Goal: Communication & Community: Answer question/provide support

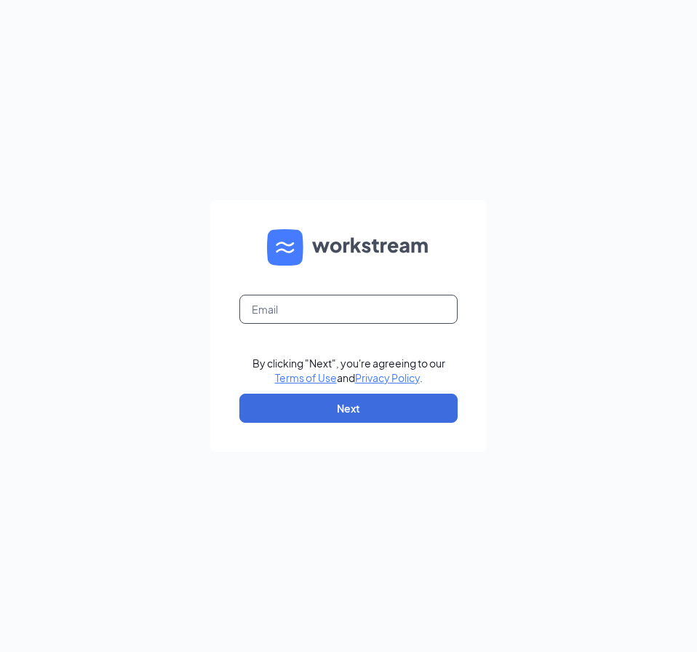
click at [302, 309] on input "text" at bounding box center [349, 309] width 218 height 29
type input "hastings@custardne.com"
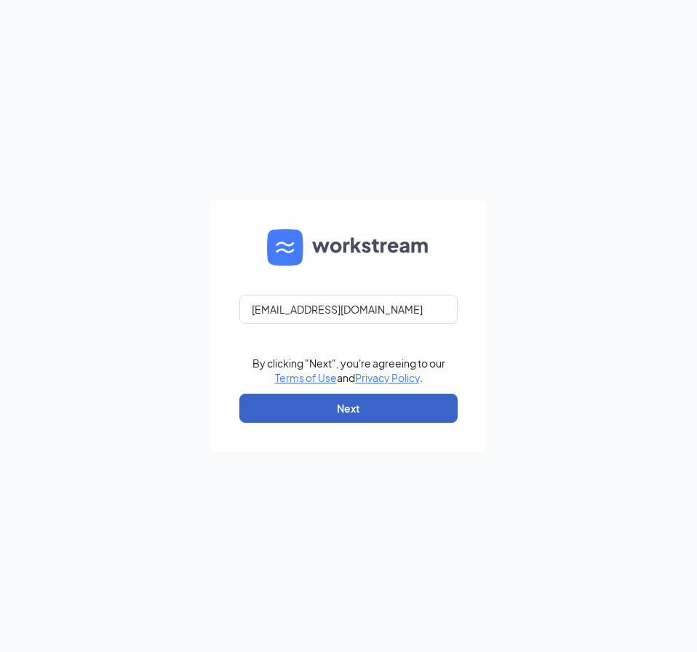
click at [315, 402] on button "Next" at bounding box center [349, 408] width 218 height 29
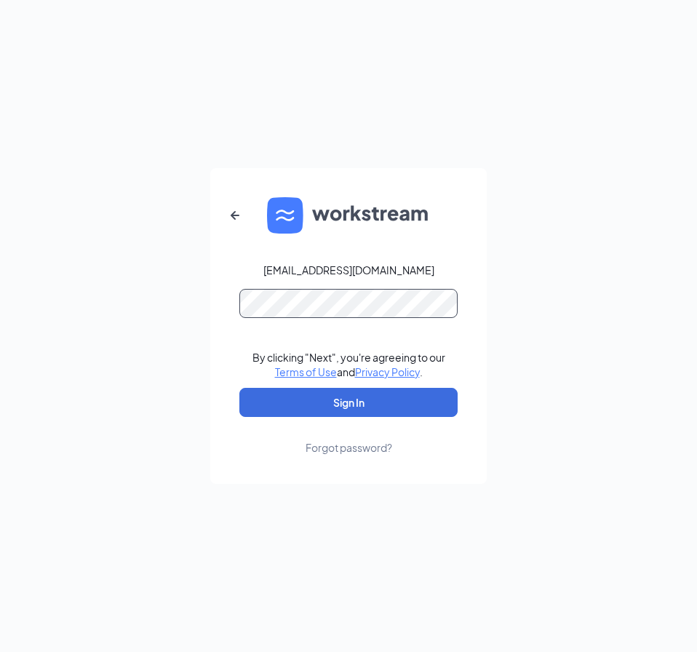
click at [240, 388] on button "Sign In" at bounding box center [349, 402] width 218 height 29
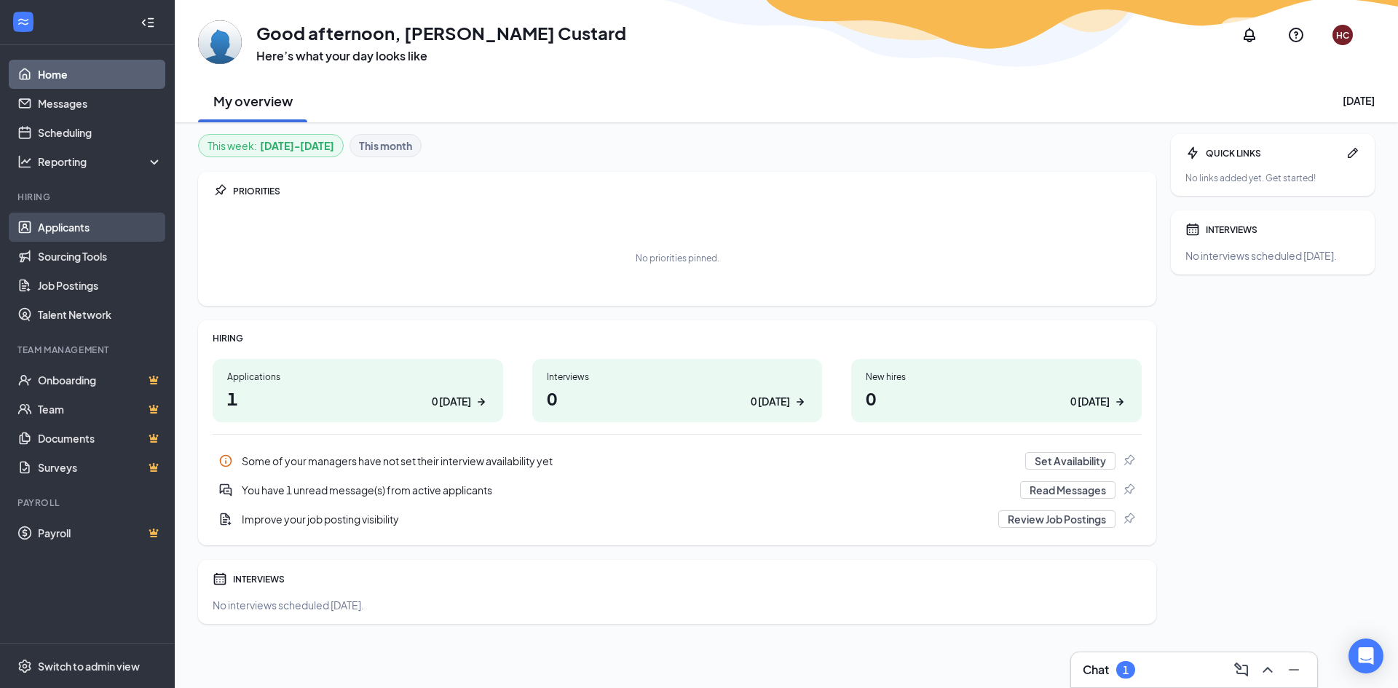
click at [76, 221] on link "Applicants" at bounding box center [100, 227] width 124 height 29
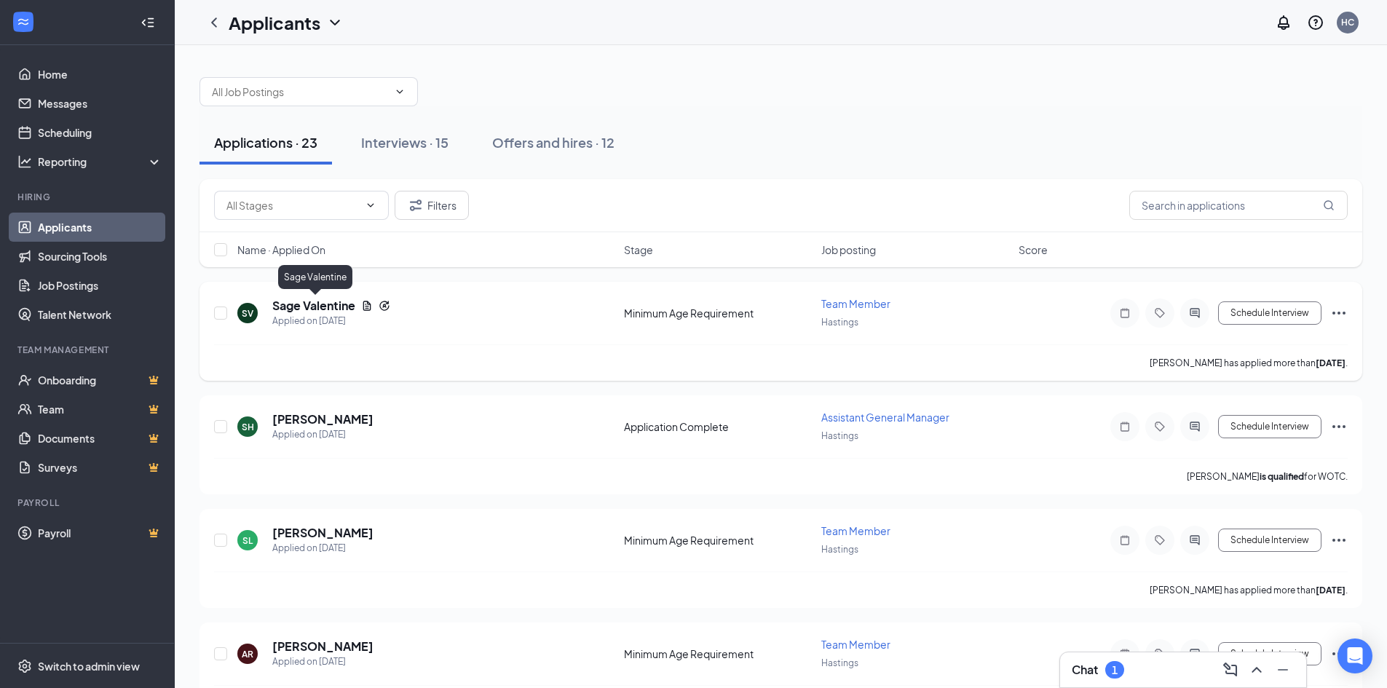
click at [307, 307] on h5 "Sage Valentine" at bounding box center [313, 306] width 83 height 16
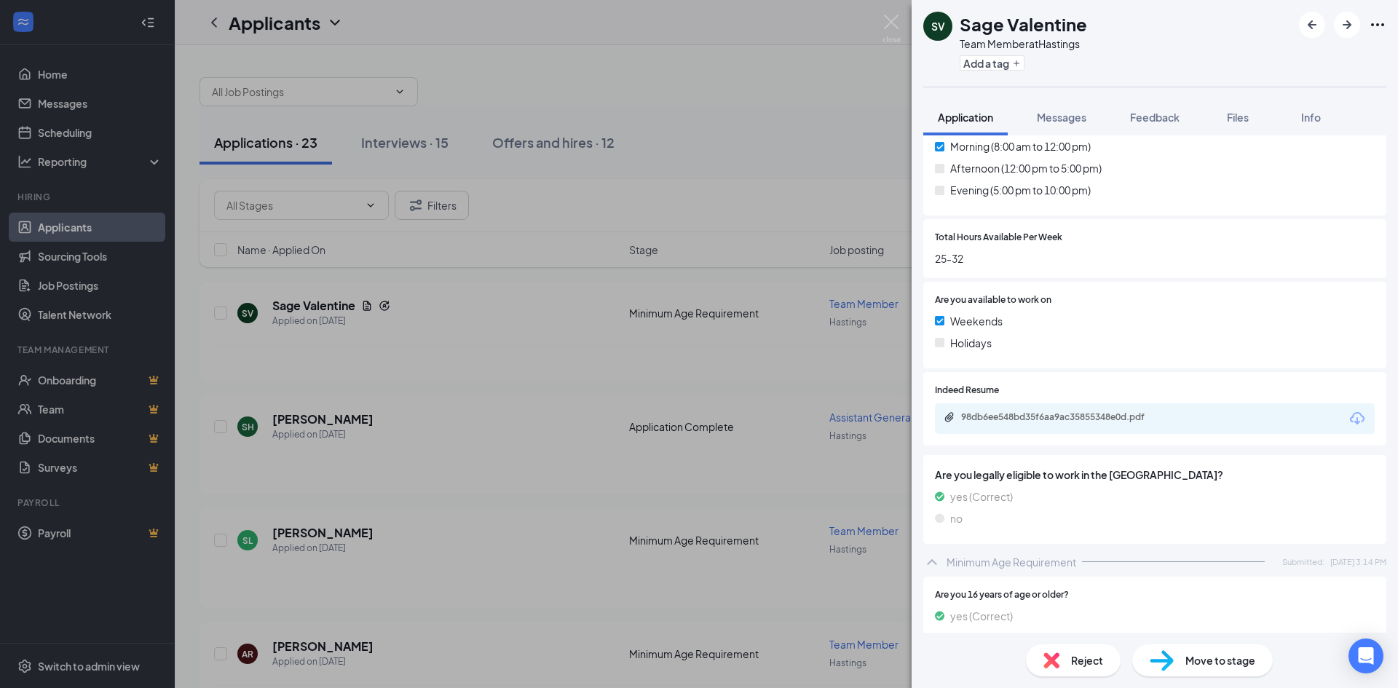
scroll to position [871, 0]
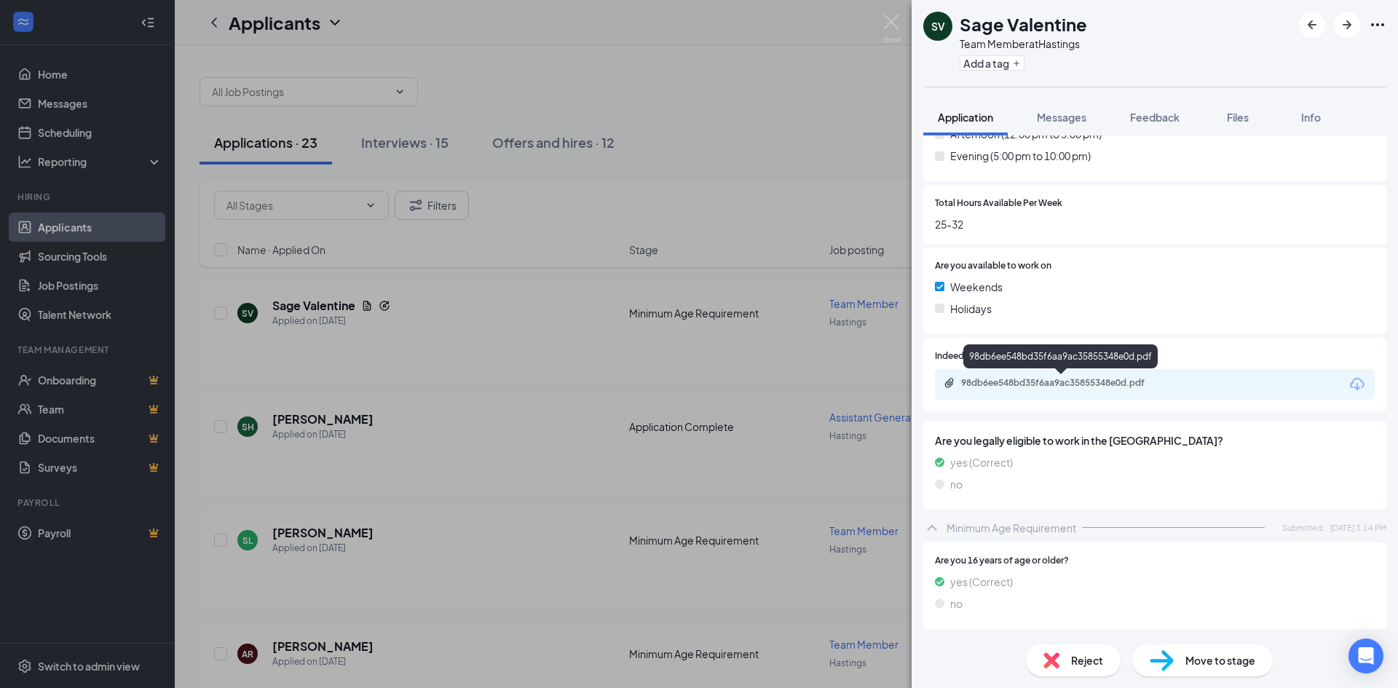
click at [697, 379] on div "98db6ee548bd35f6aa9ac35855348e0d.pdf" at bounding box center [1063, 383] width 204 height 12
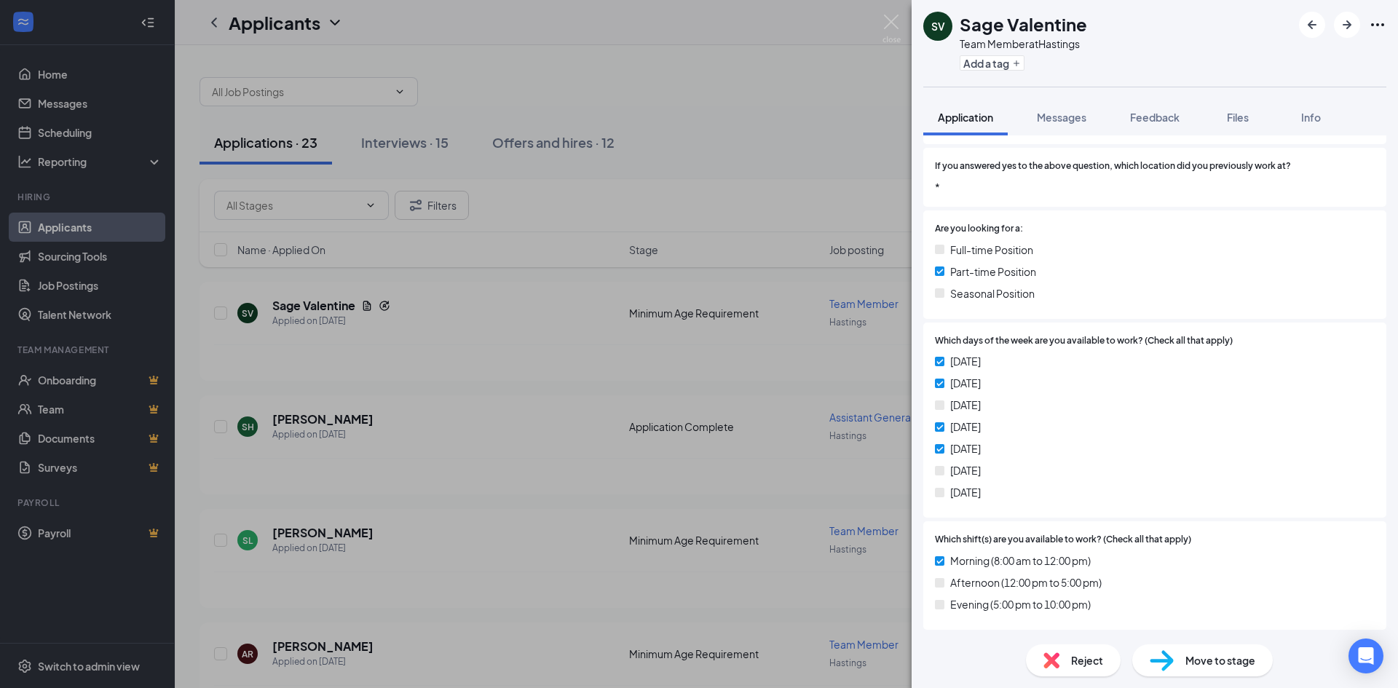
scroll to position [289, 0]
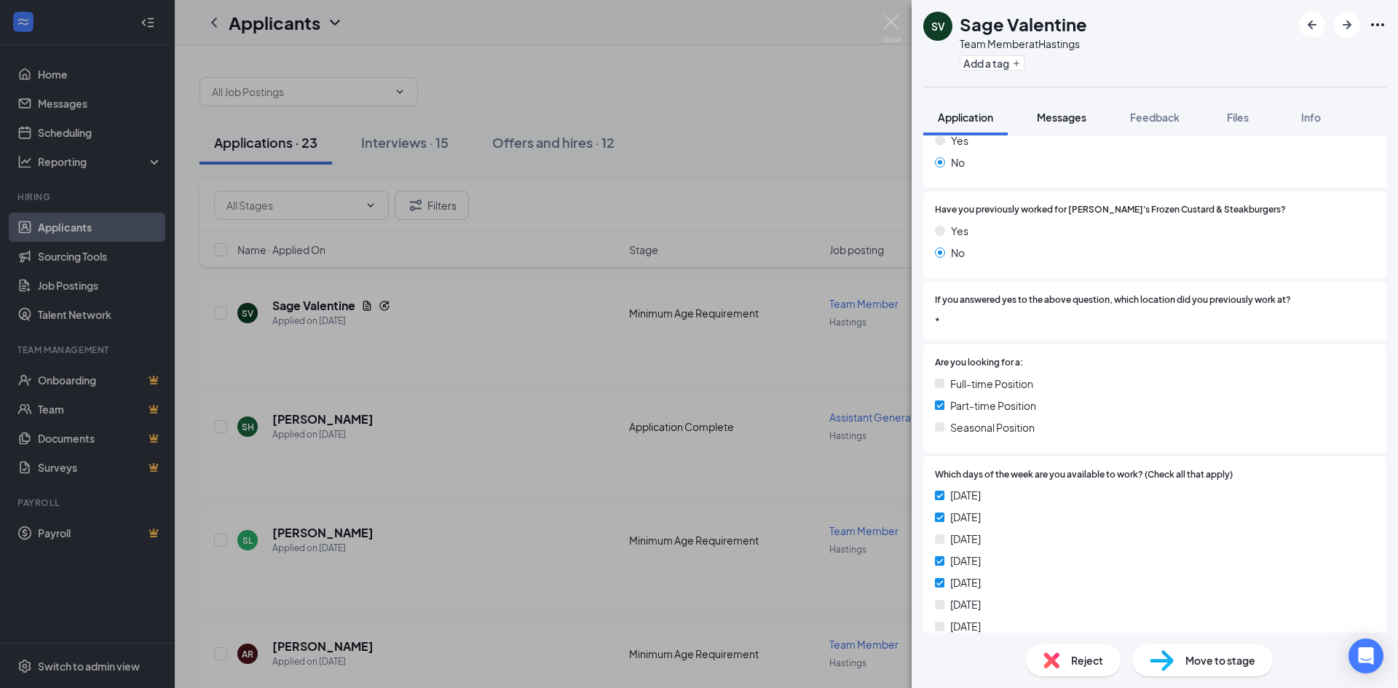
click at [697, 129] on button "Messages" at bounding box center [1061, 117] width 79 height 36
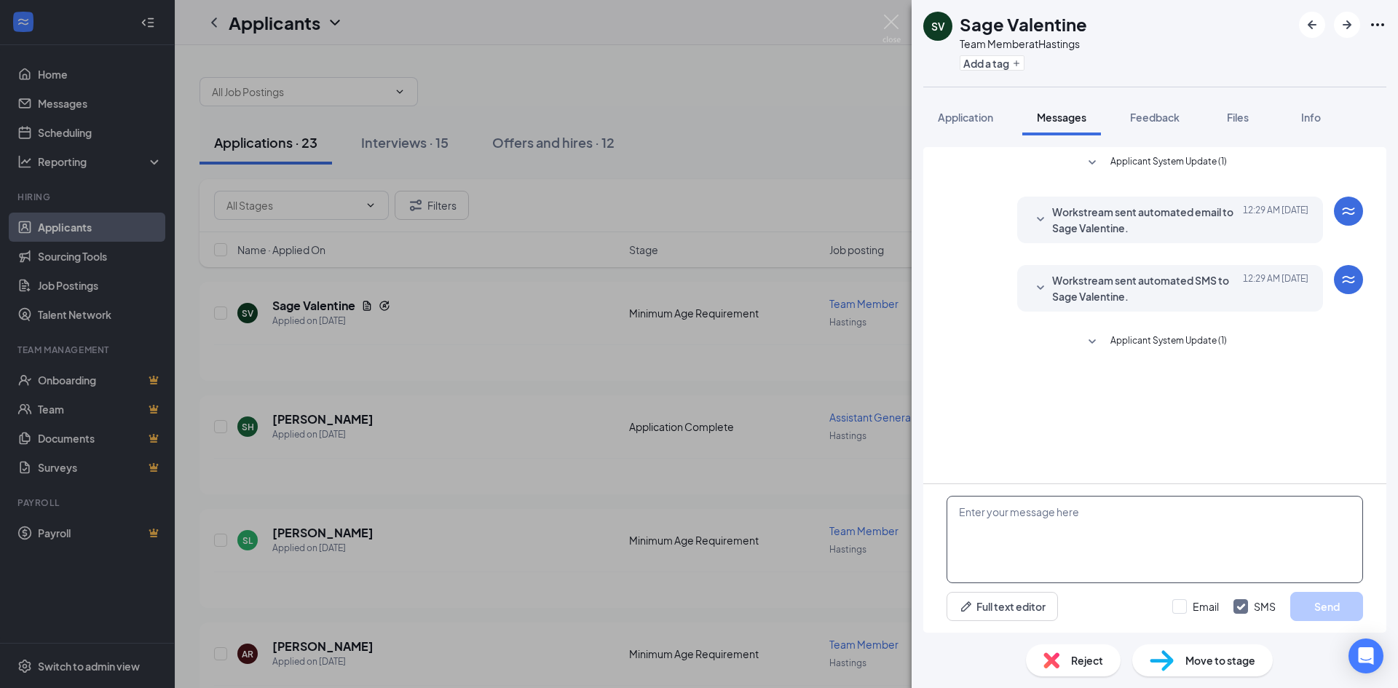
click at [697, 524] on textarea at bounding box center [1154, 539] width 416 height 87
type textarea "You have marked that you are looking for a position with the hours from 8am-12p…"
click at [697, 603] on button "Send" at bounding box center [1326, 606] width 73 height 29
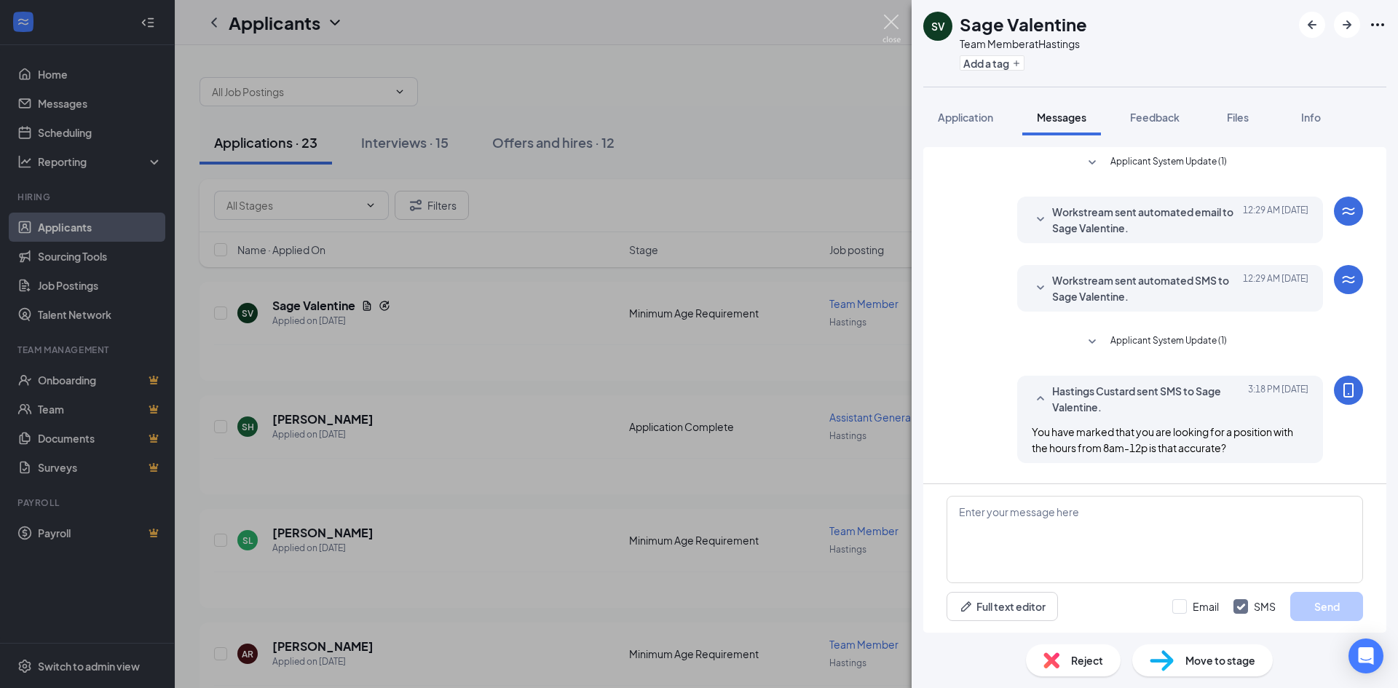
click at [697, 18] on img at bounding box center [891, 29] width 18 height 28
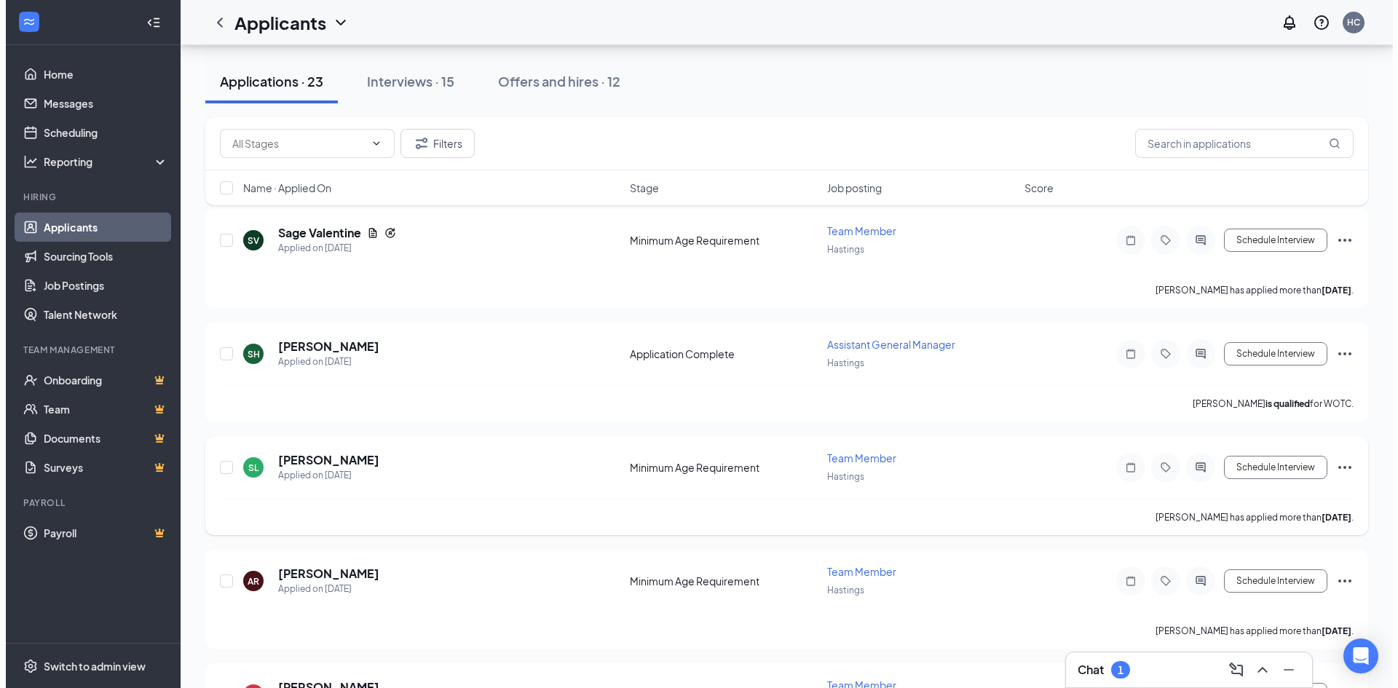
scroll to position [146, 0]
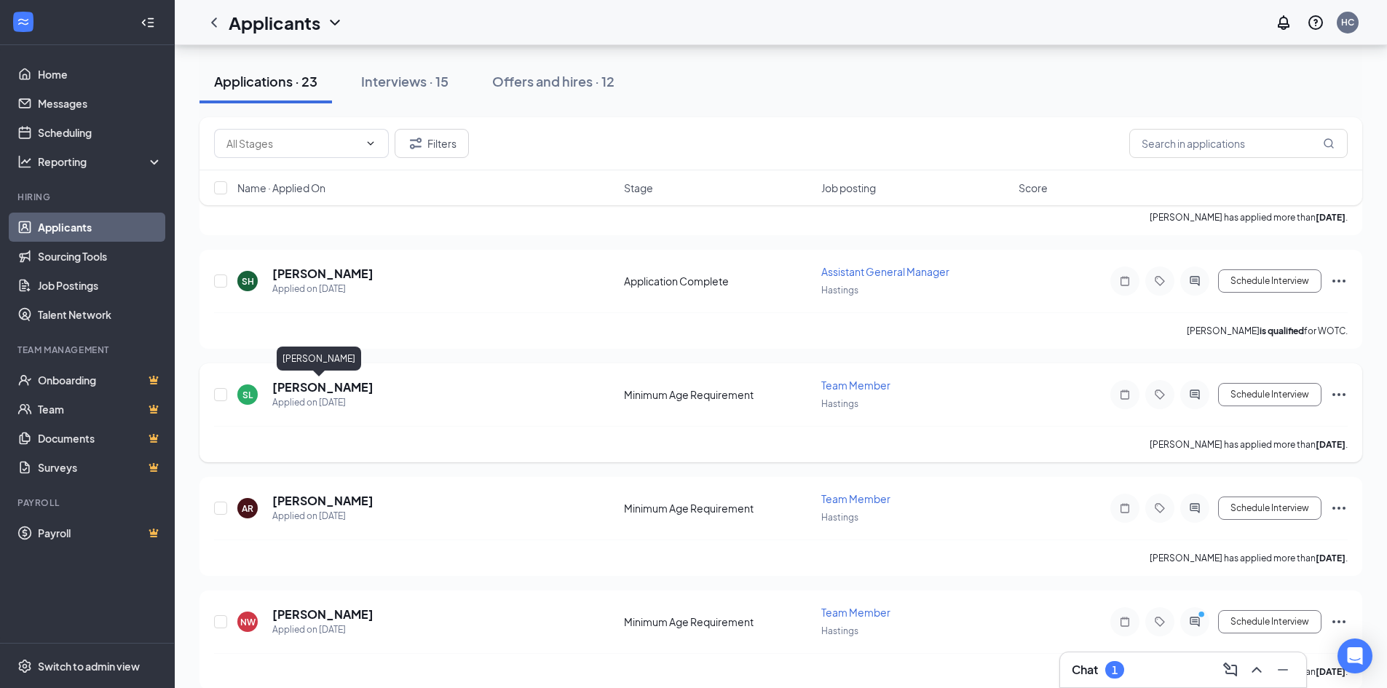
click at [293, 386] on h5 "Sara Lehrling" at bounding box center [322, 387] width 101 height 16
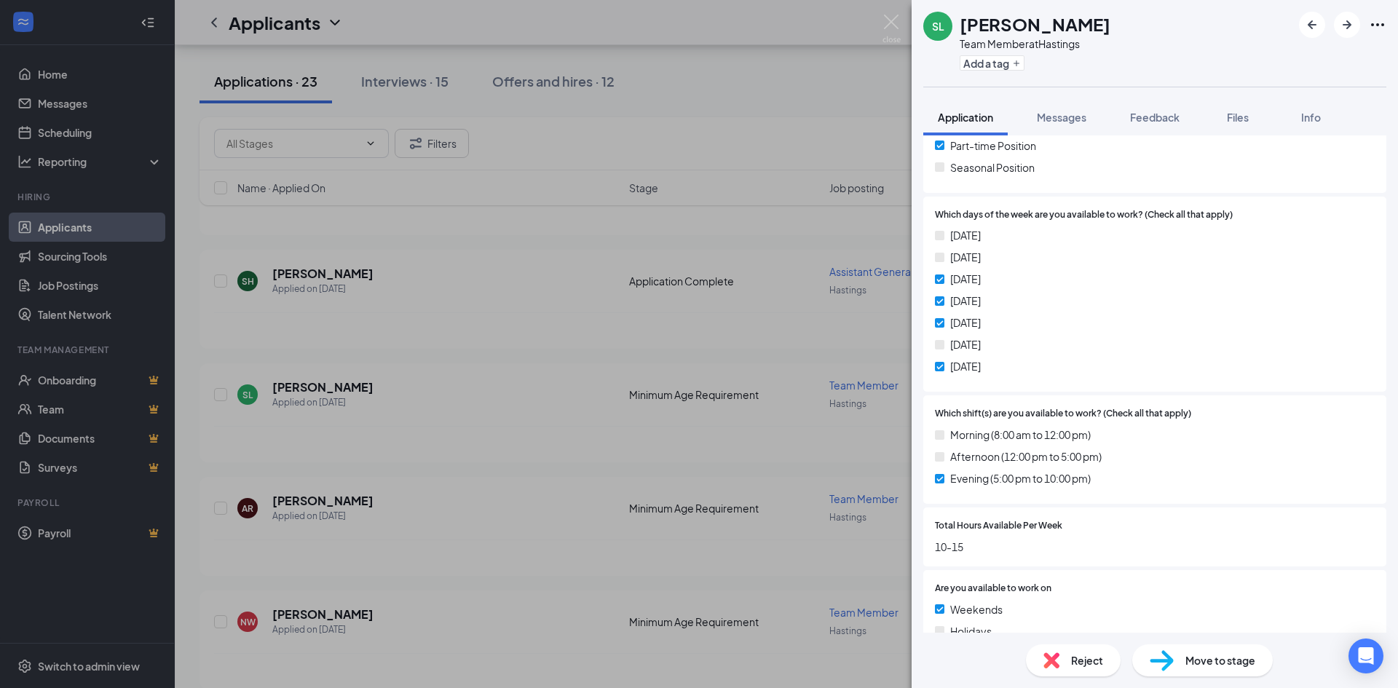
scroll to position [387, 0]
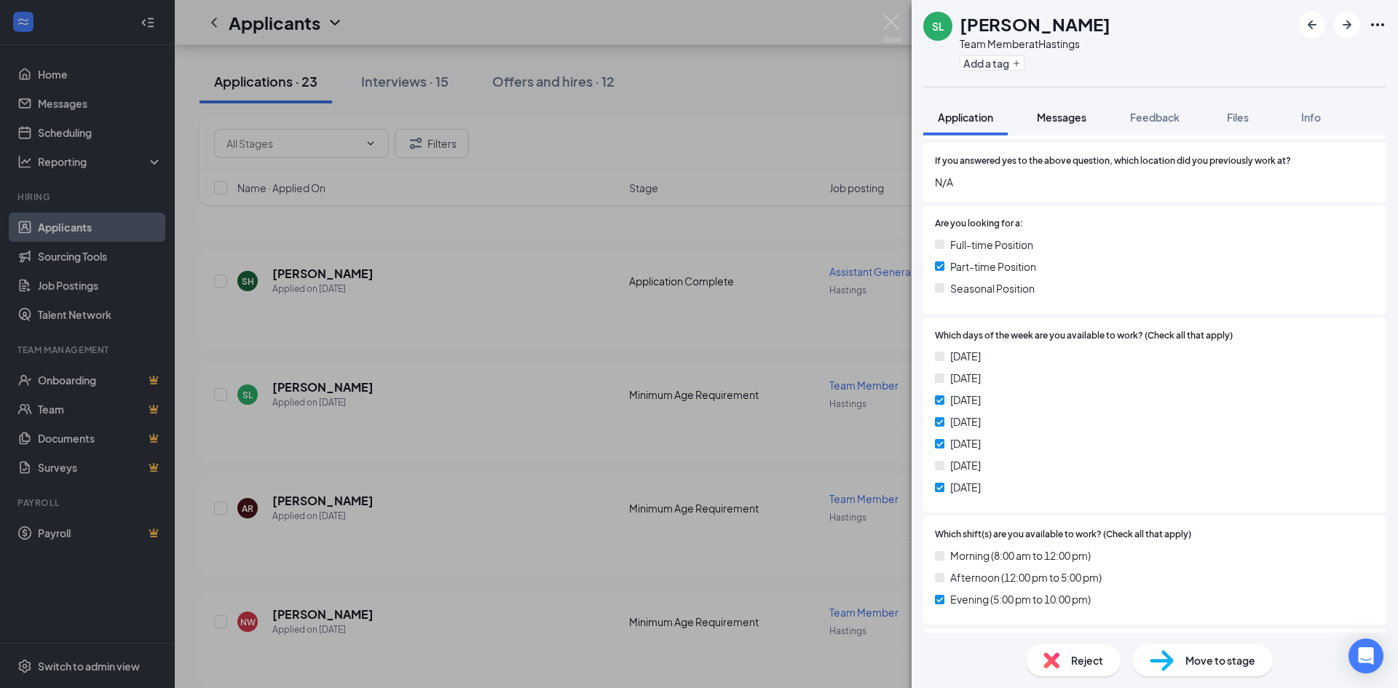
click at [697, 107] on button "Messages" at bounding box center [1061, 117] width 79 height 36
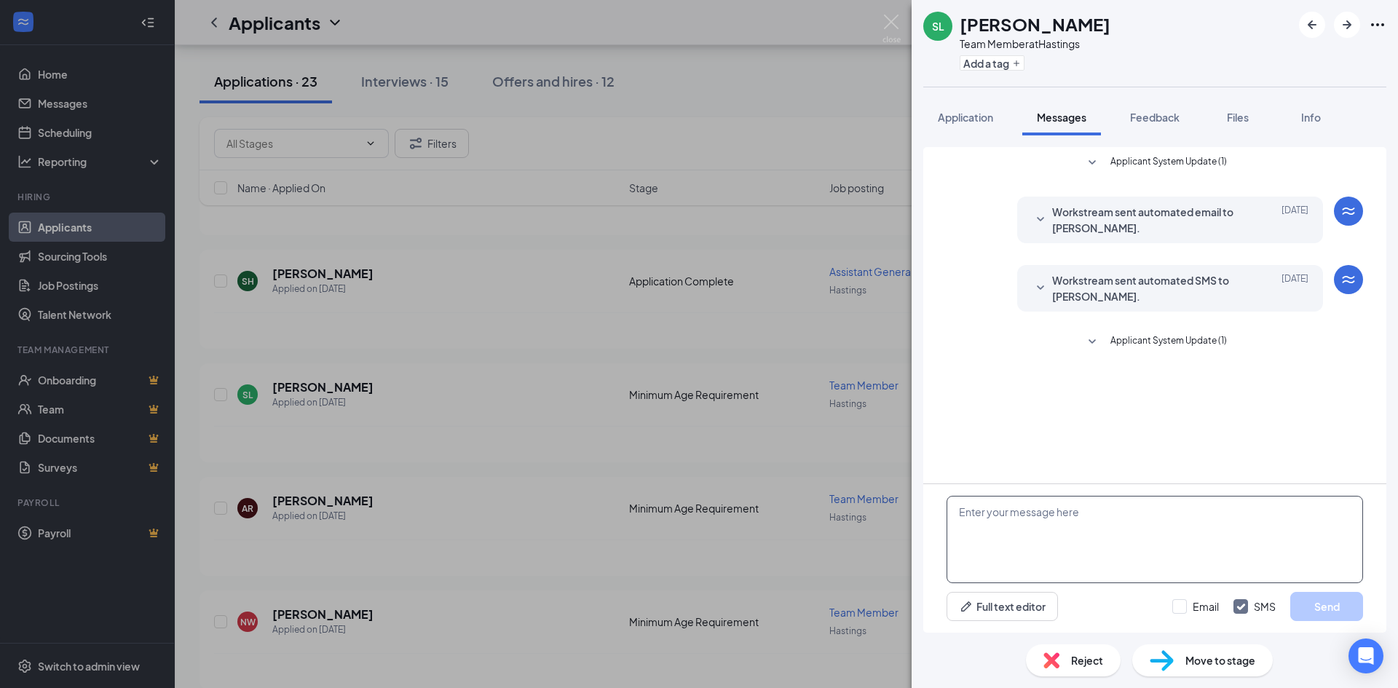
paste textarea "22.53%"
type textarea "22.53%"
drag, startPoint x: 1013, startPoint y: 511, endPoint x: 882, endPoint y: 521, distance: 130.7
click at [697, 521] on div "SL Sara Lehrling Team Member at Hastings Add a tag Application Messages Feedbac…" at bounding box center [699, 344] width 1398 height 688
click at [697, 23] on img at bounding box center [891, 29] width 18 height 28
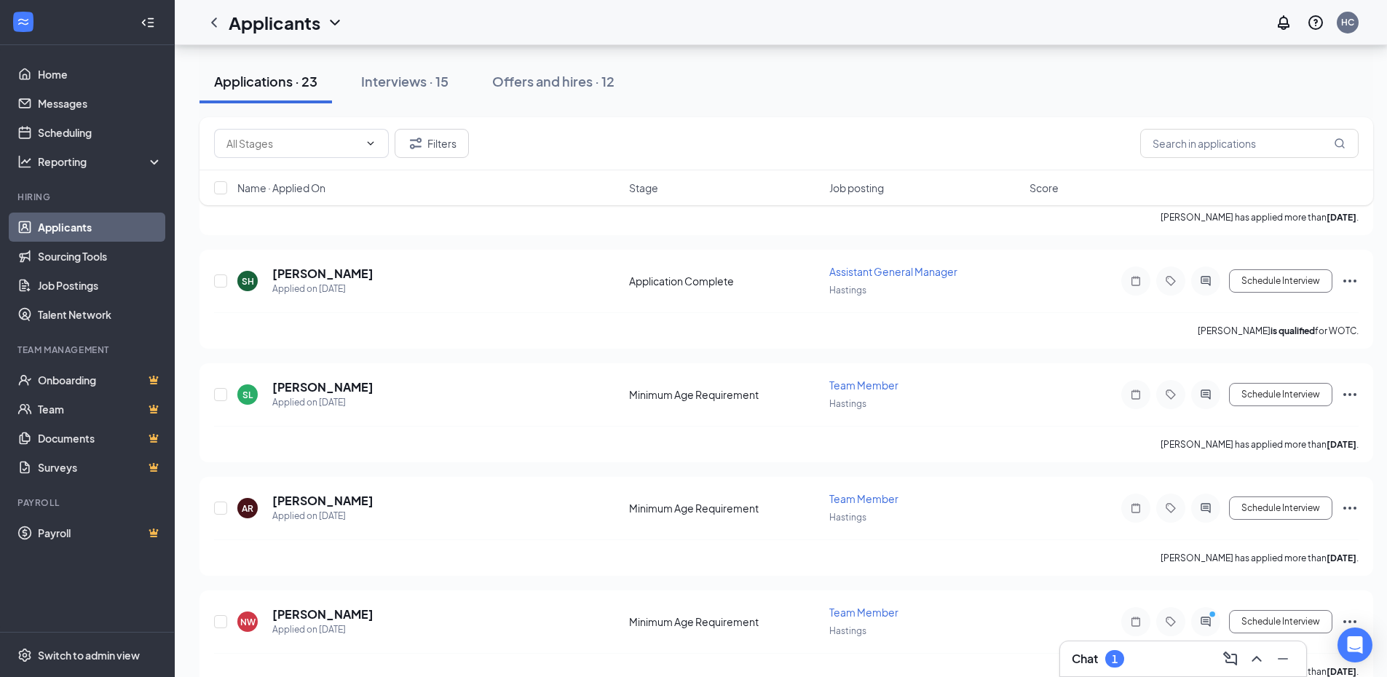
click at [697, 652] on div "1" at bounding box center [1115, 659] width 6 height 12
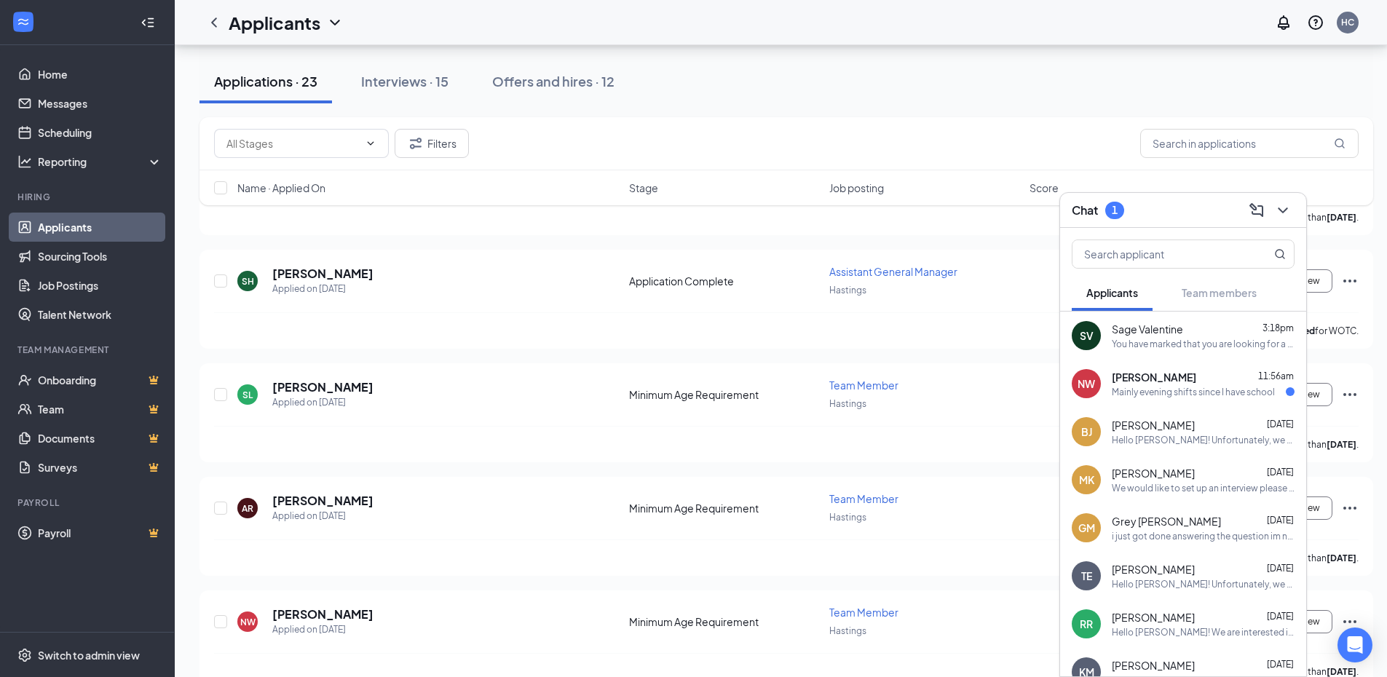
click at [697, 384] on div "Nevaeh Williamson 11:56am Mainly evening shifts since I have school" at bounding box center [1203, 384] width 183 height 28
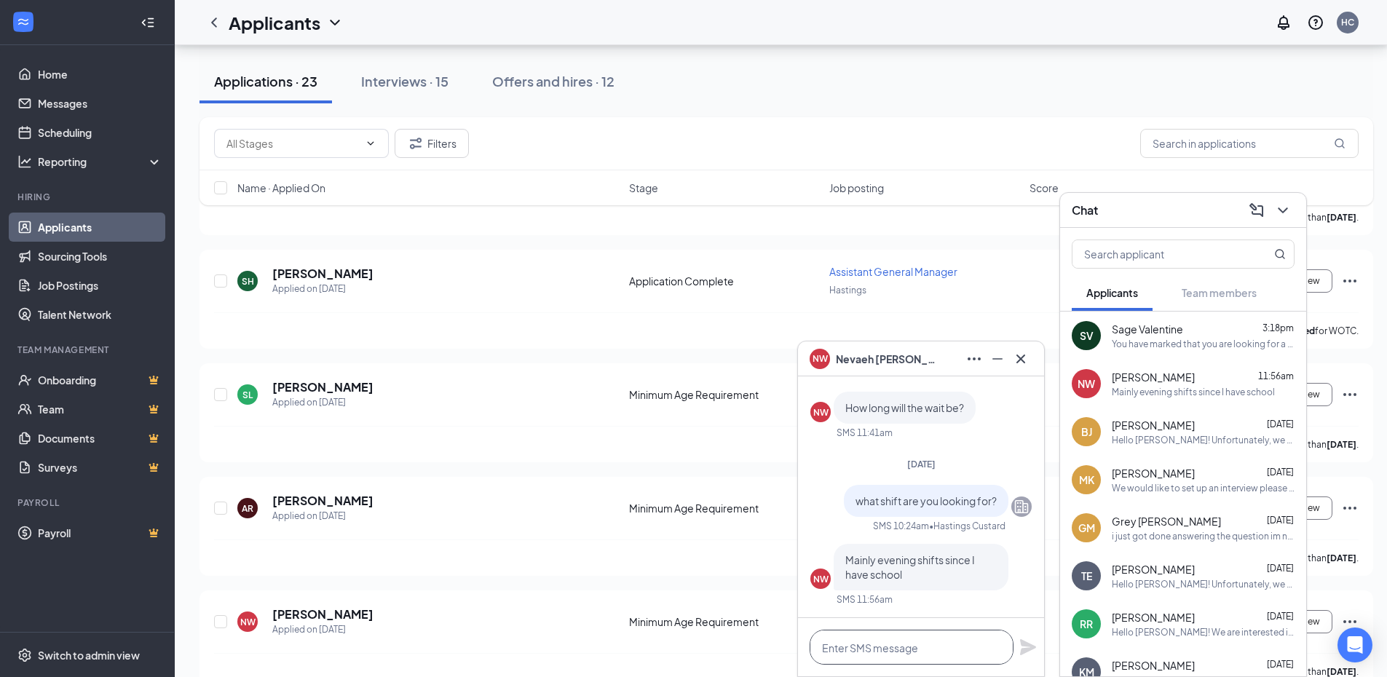
click at [697, 646] on textarea at bounding box center [912, 647] width 204 height 35
click at [697, 643] on textarea at bounding box center [912, 647] width 204 height 35
click at [697, 649] on textarea at bounding box center [912, 647] width 204 height 35
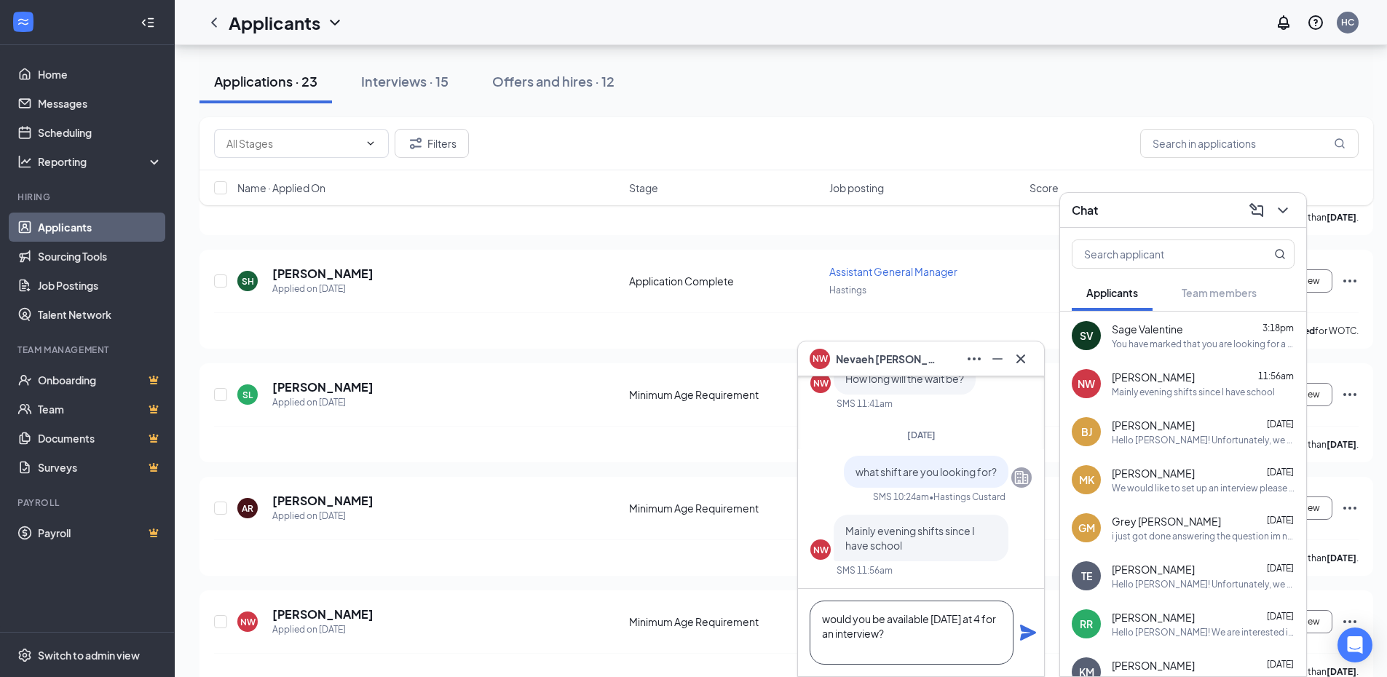
type textarea "would you be available [DATE] at 4 for an interview?"
click at [697, 633] on icon "Plane" at bounding box center [1028, 633] width 16 height 16
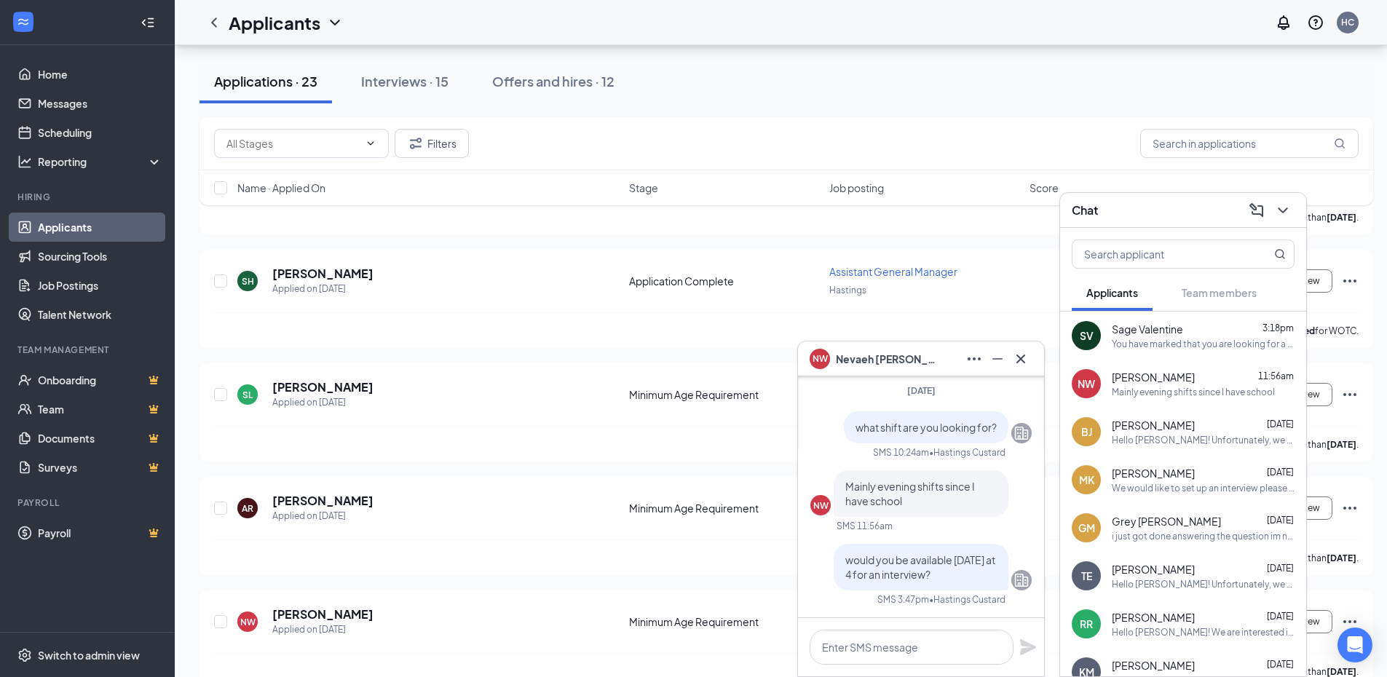
scroll to position [0, 0]
click at [697, 356] on icon "Cross" at bounding box center [1020, 358] width 17 height 17
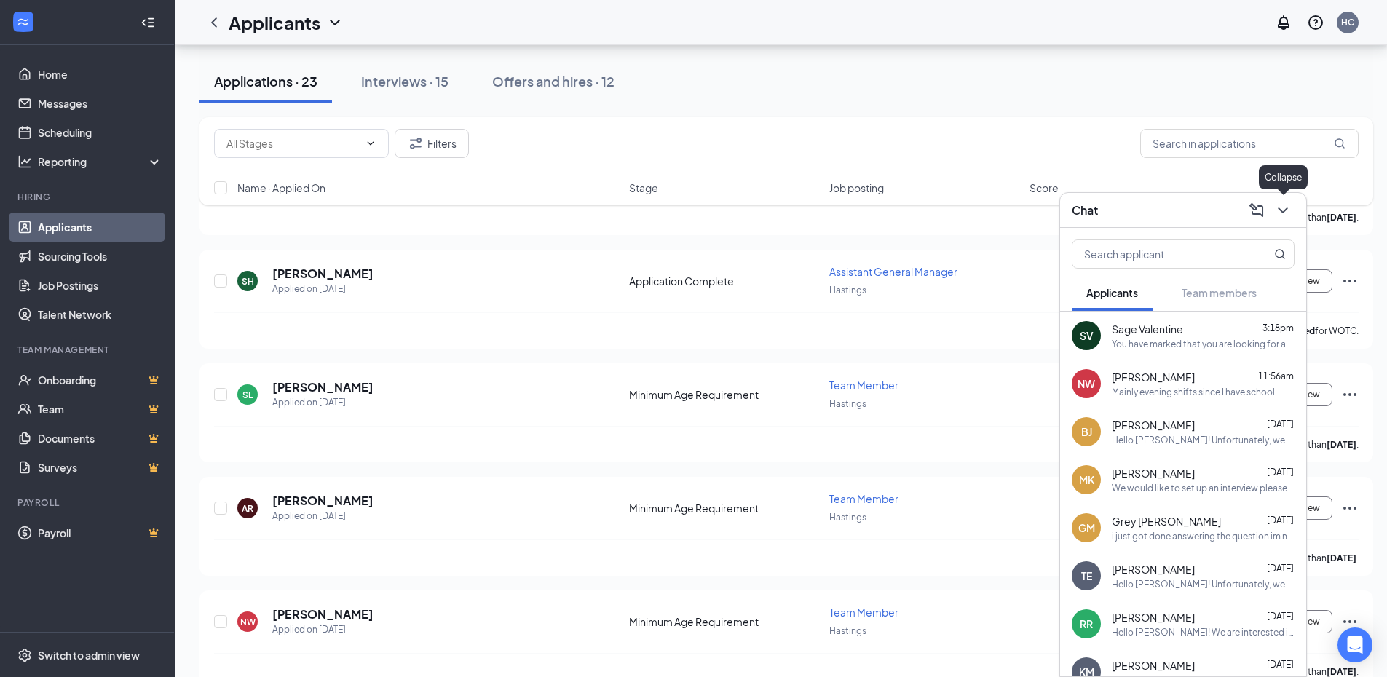
click at [697, 202] on icon "ChevronDown" at bounding box center [1282, 210] width 17 height 17
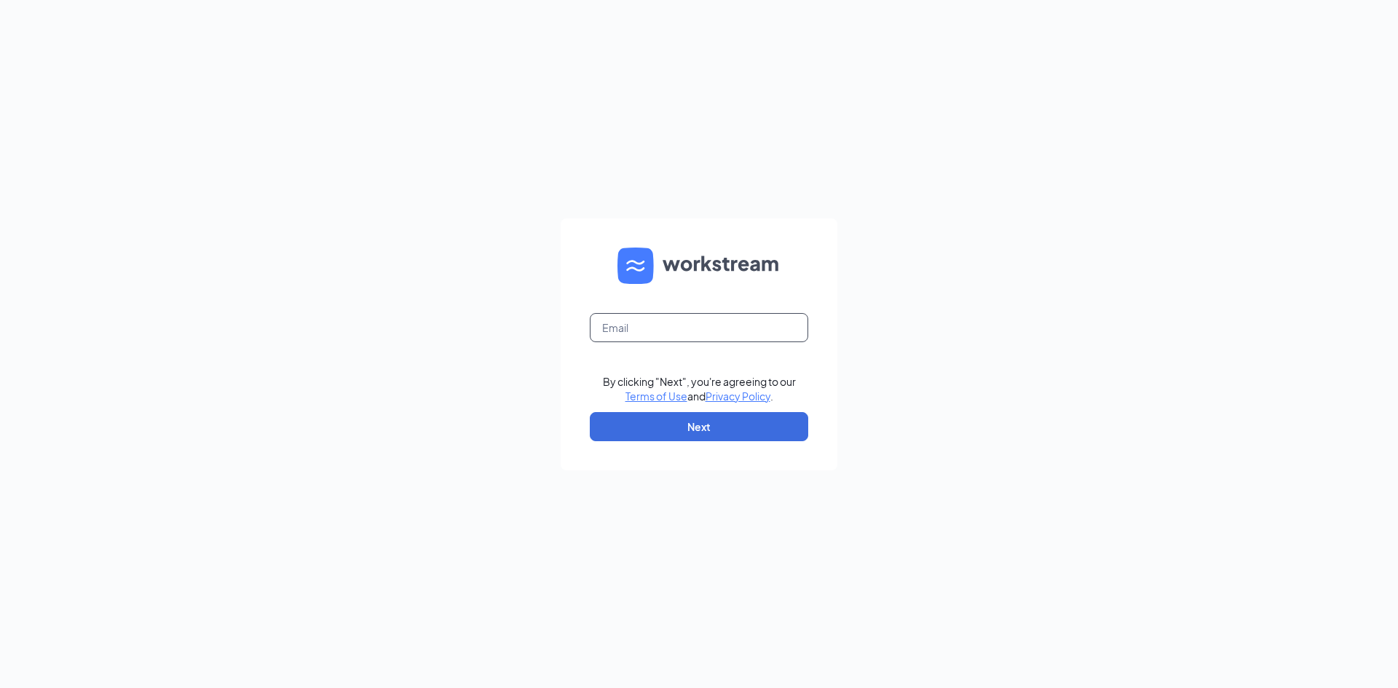
click at [682, 336] on input "text" at bounding box center [699, 327] width 218 height 29
type input "hastings@custardne.com"
click at [689, 427] on button "Next" at bounding box center [699, 426] width 218 height 29
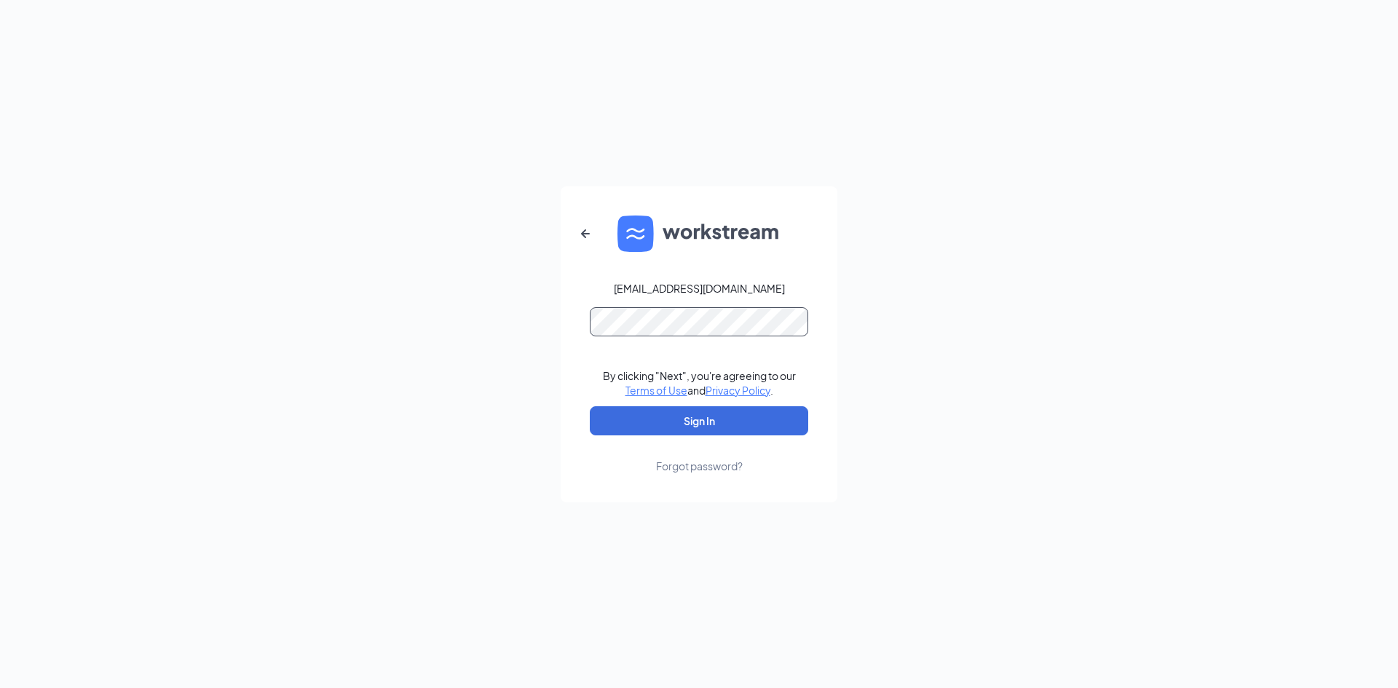
click at [590, 406] on button "Sign In" at bounding box center [699, 420] width 218 height 29
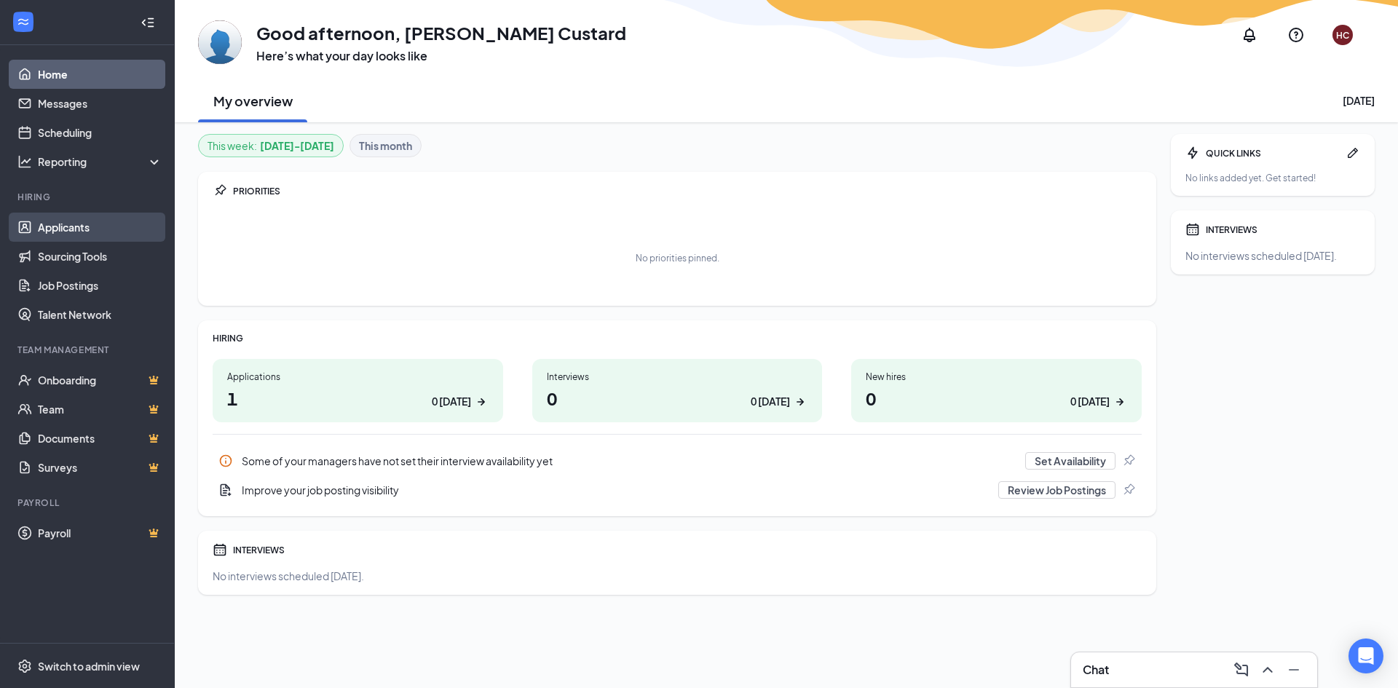
click at [84, 224] on link "Applicants" at bounding box center [100, 227] width 124 height 29
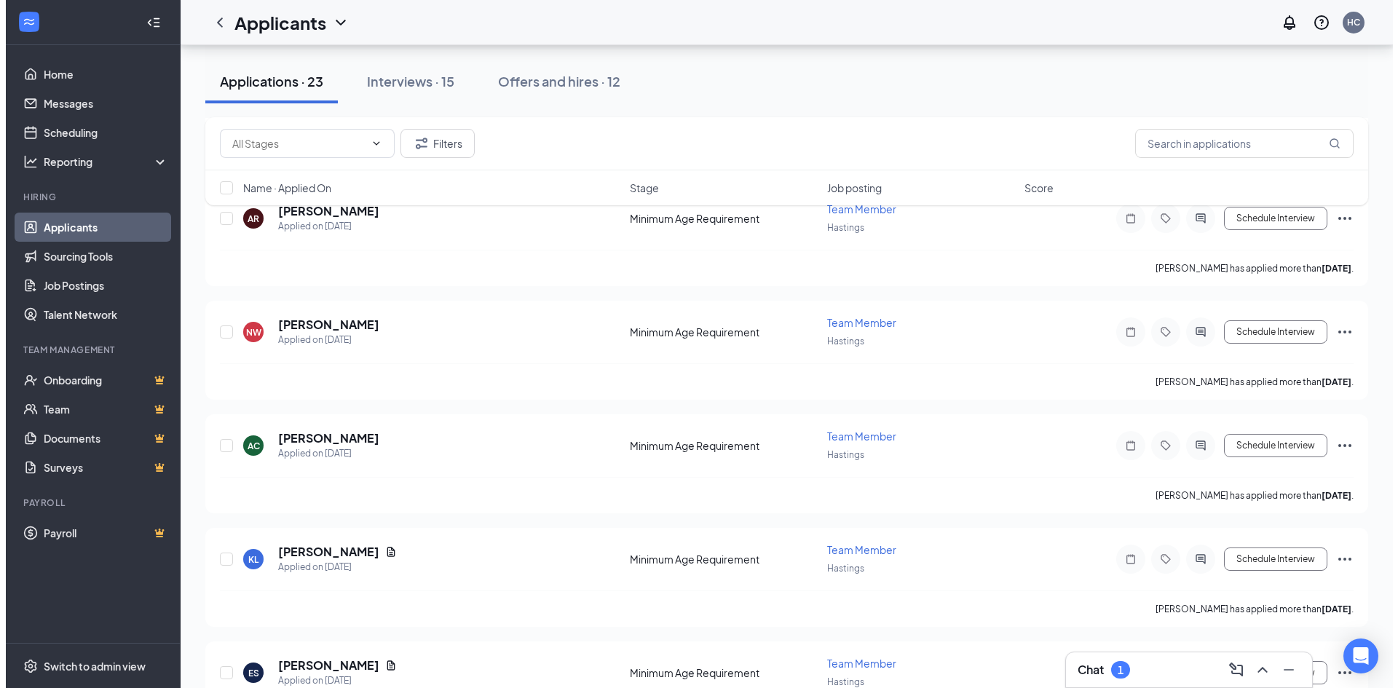
scroll to position [437, 0]
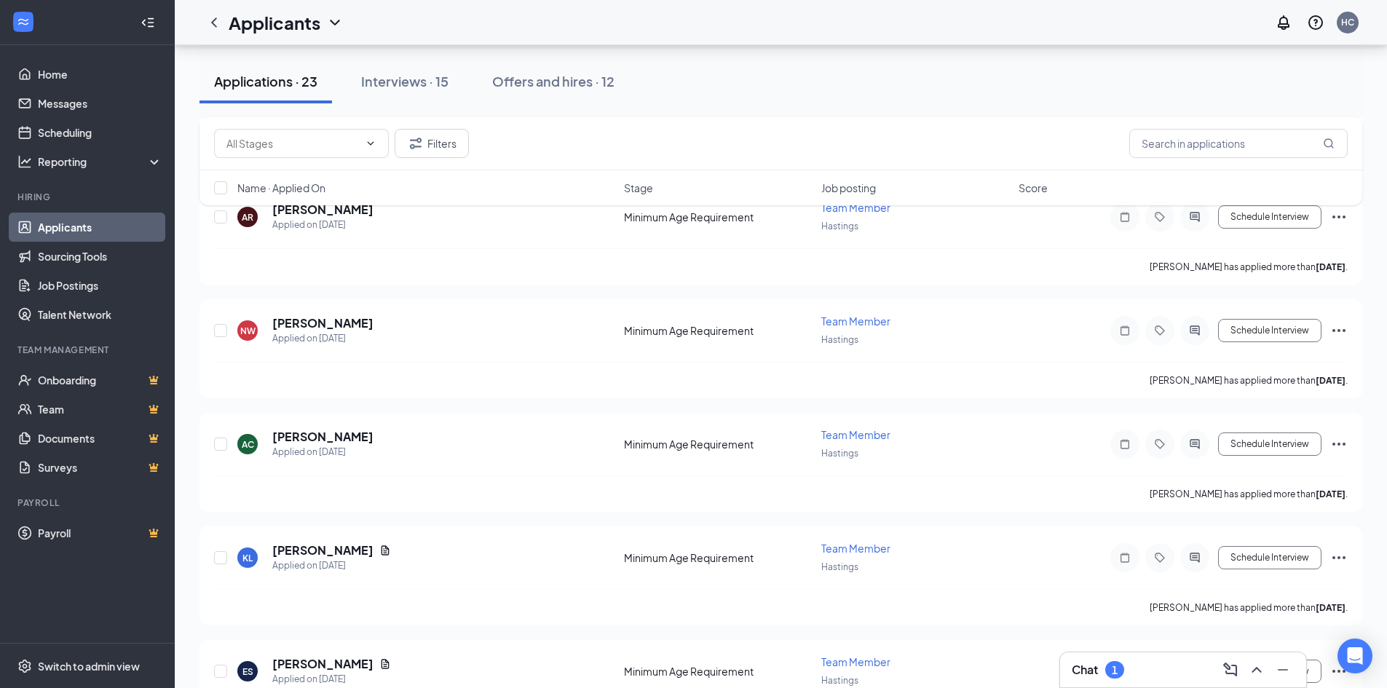
click at [1140, 669] on div "Chat 1" at bounding box center [1183, 669] width 223 height 23
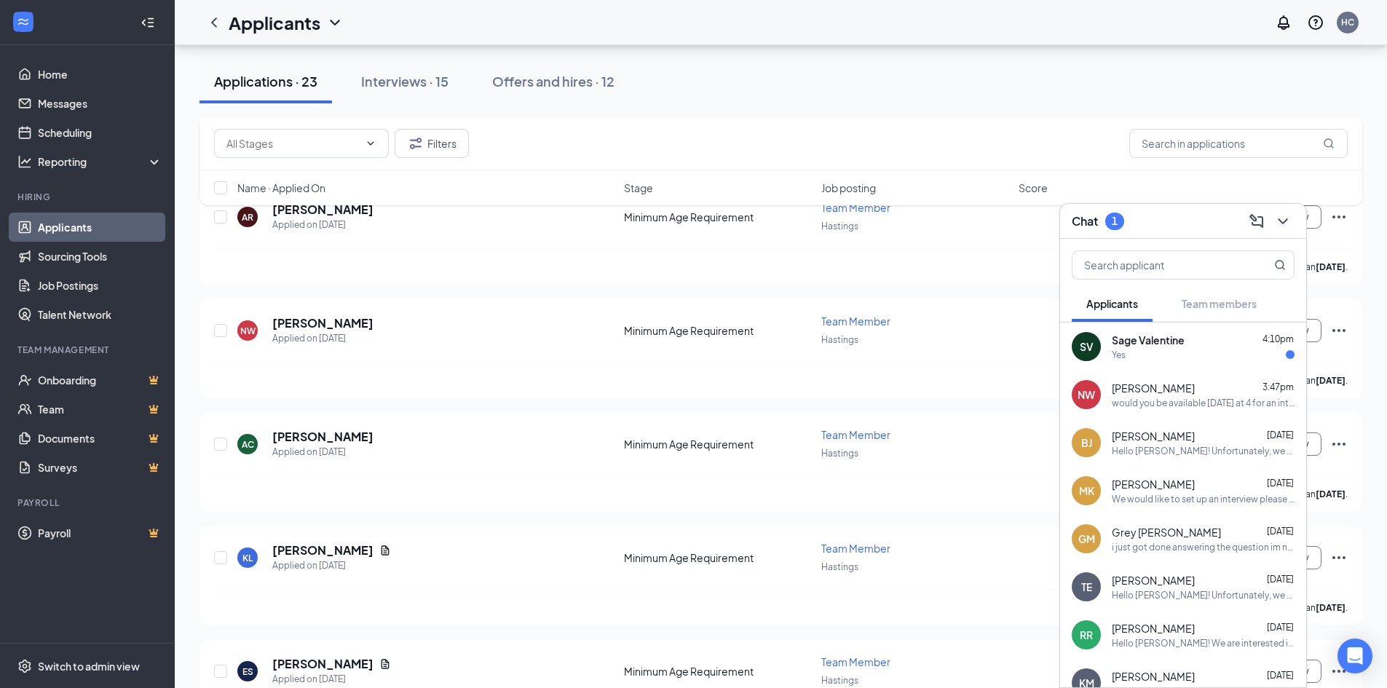
click at [1158, 401] on div "would you be available [DATE] at 4 for an interview?" at bounding box center [1203, 403] width 183 height 12
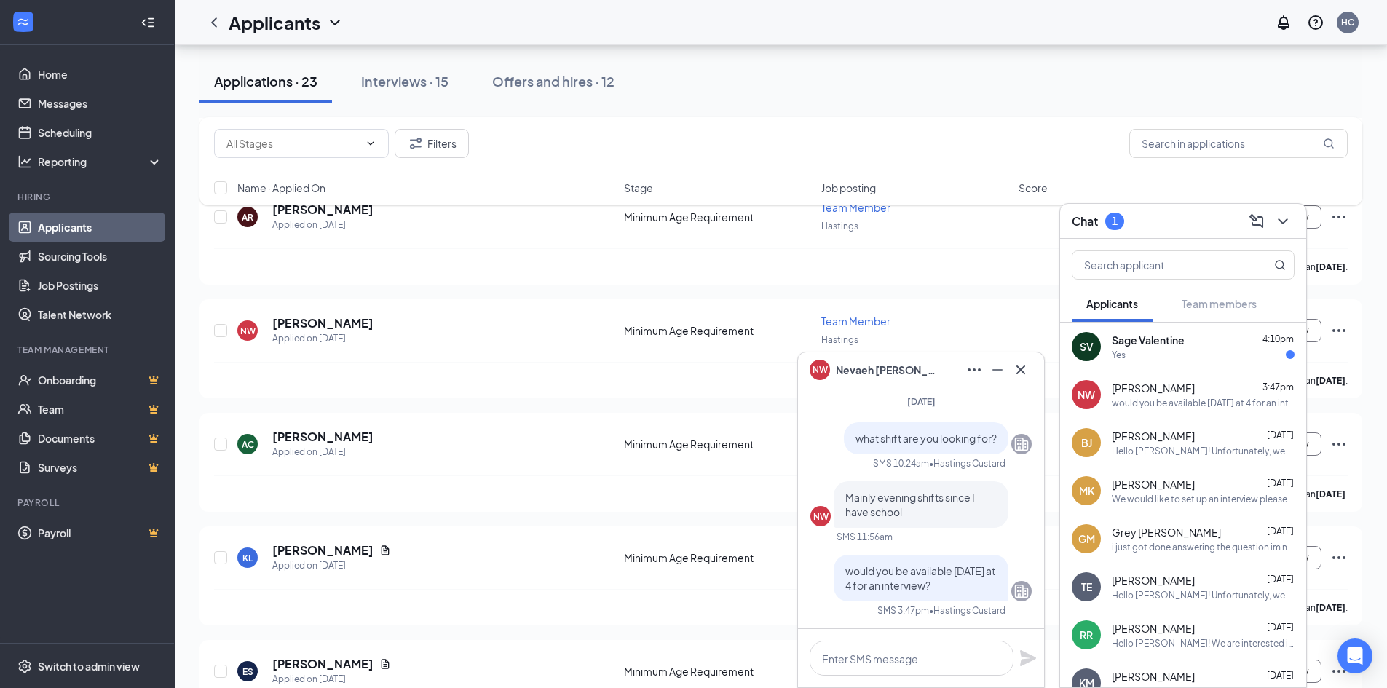
click at [887, 366] on span "Nevaeh Williamson" at bounding box center [887, 370] width 102 height 16
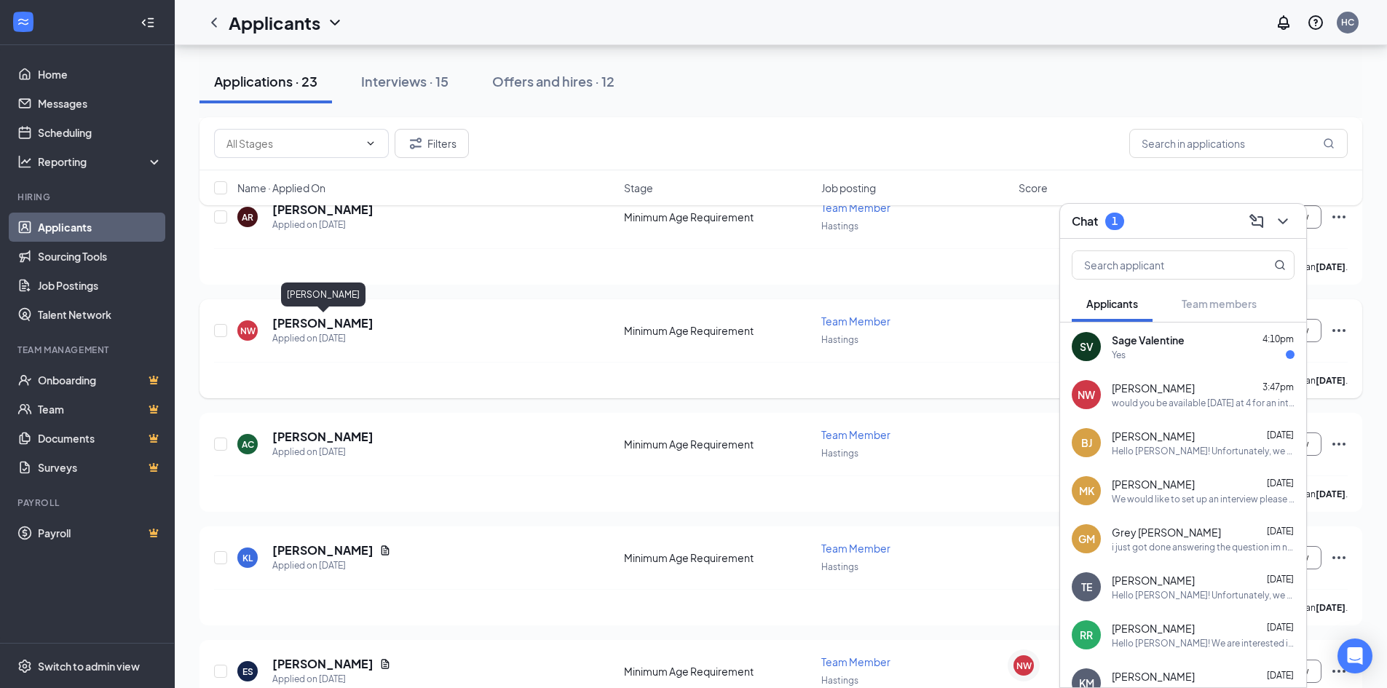
click at [288, 320] on h5 "[PERSON_NAME]" at bounding box center [322, 323] width 101 height 16
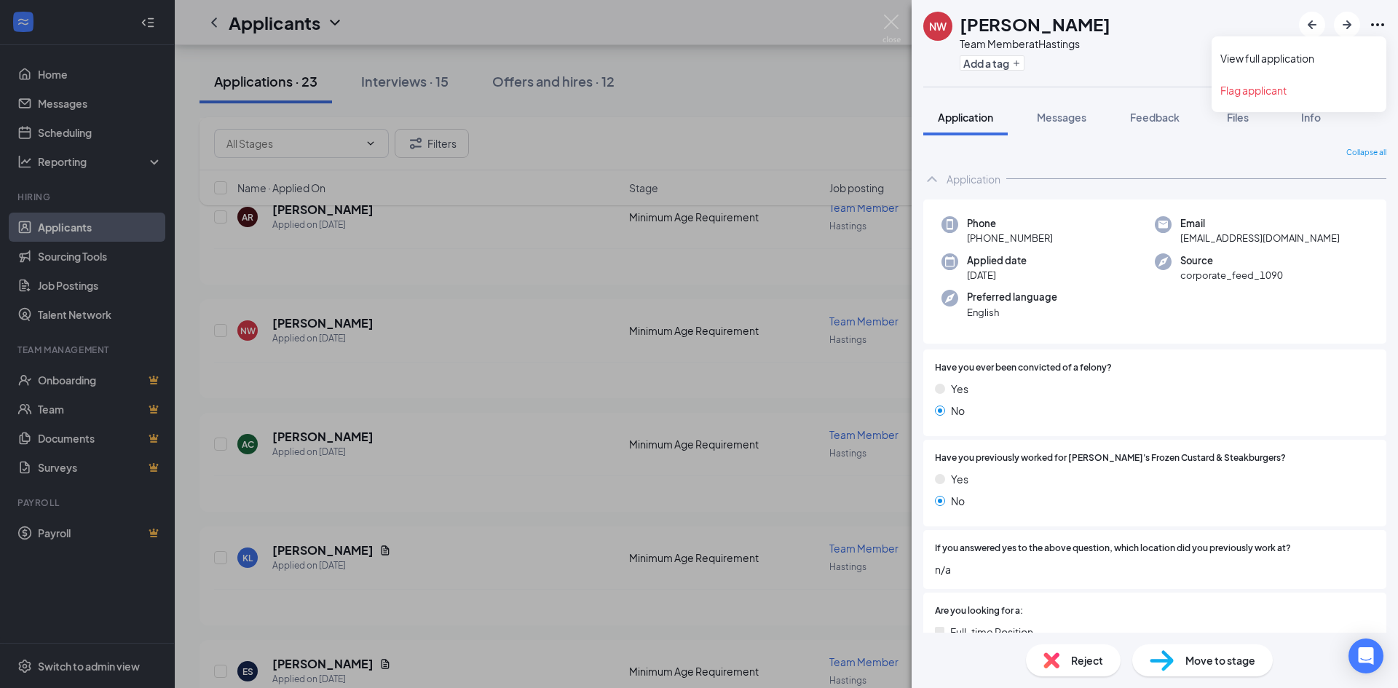
click at [1376, 21] on icon "Ellipses" at bounding box center [1377, 24] width 17 height 17
click at [1293, 58] on link "View full application" at bounding box center [1298, 58] width 157 height 15
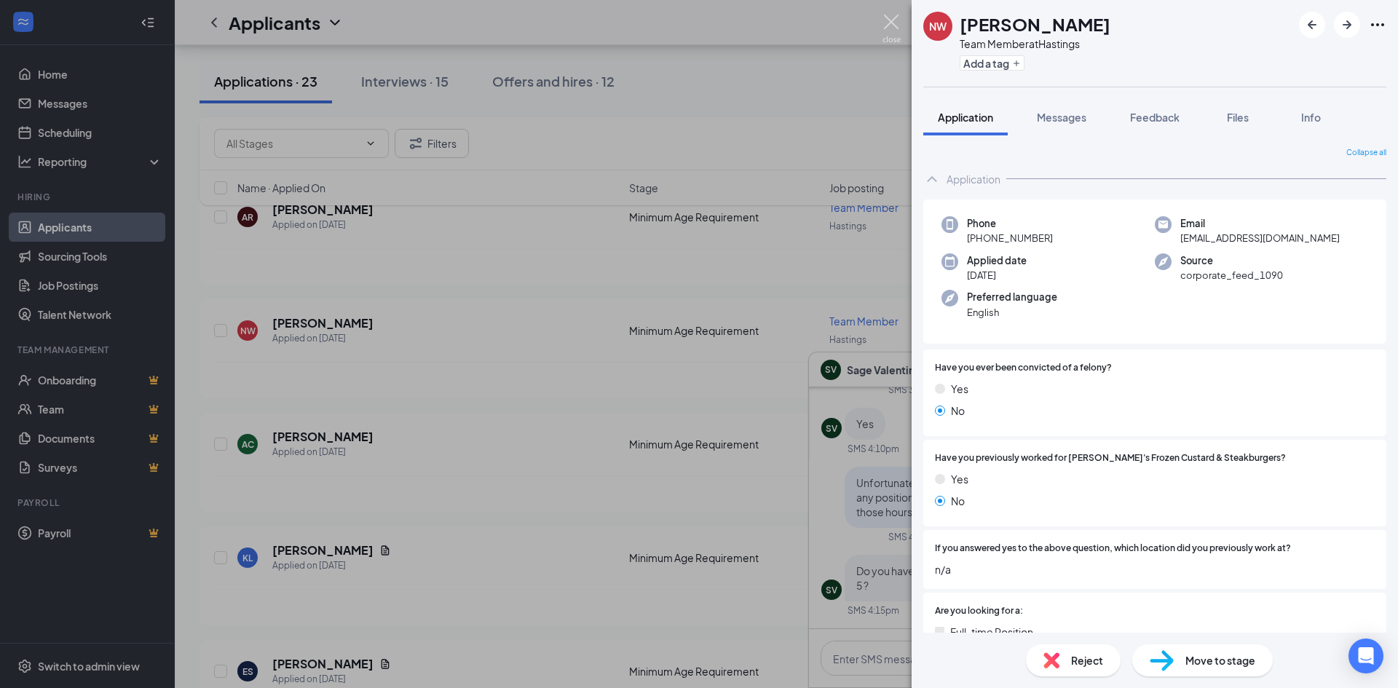
click at [891, 20] on img at bounding box center [891, 29] width 18 height 28
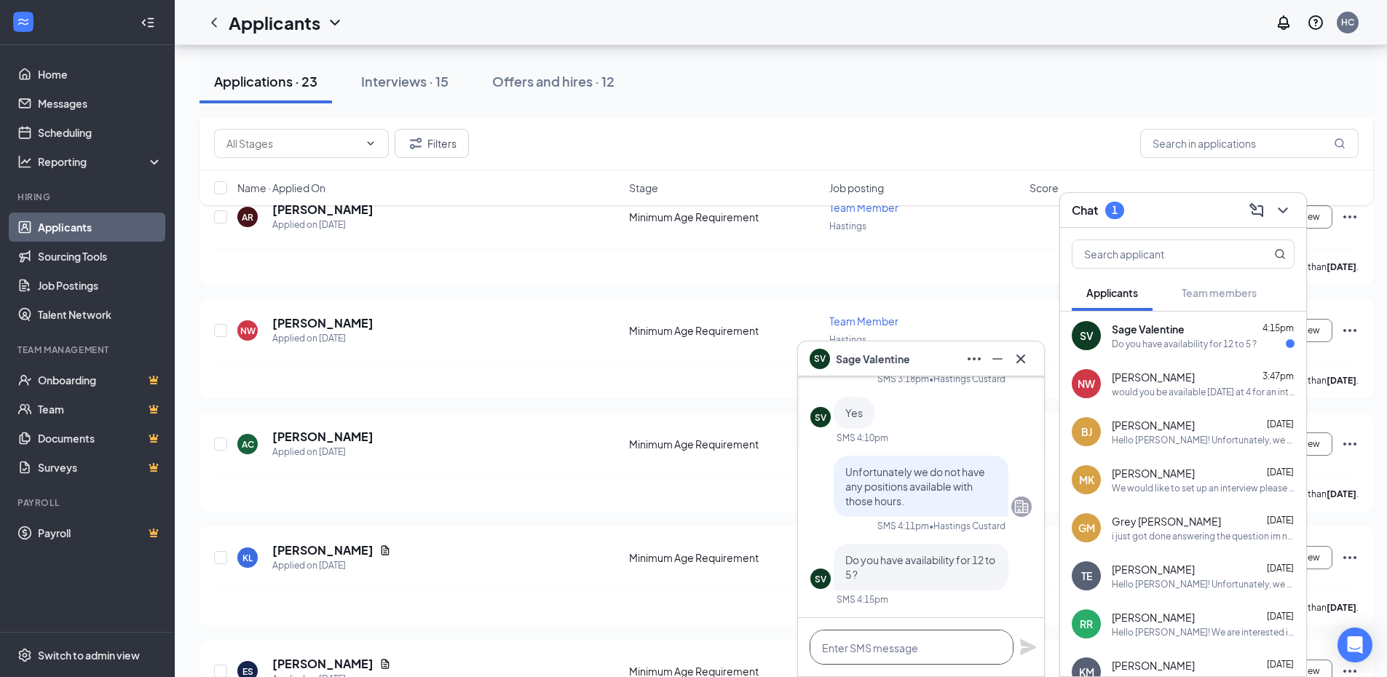
click at [900, 641] on textarea at bounding box center [912, 647] width 204 height 35
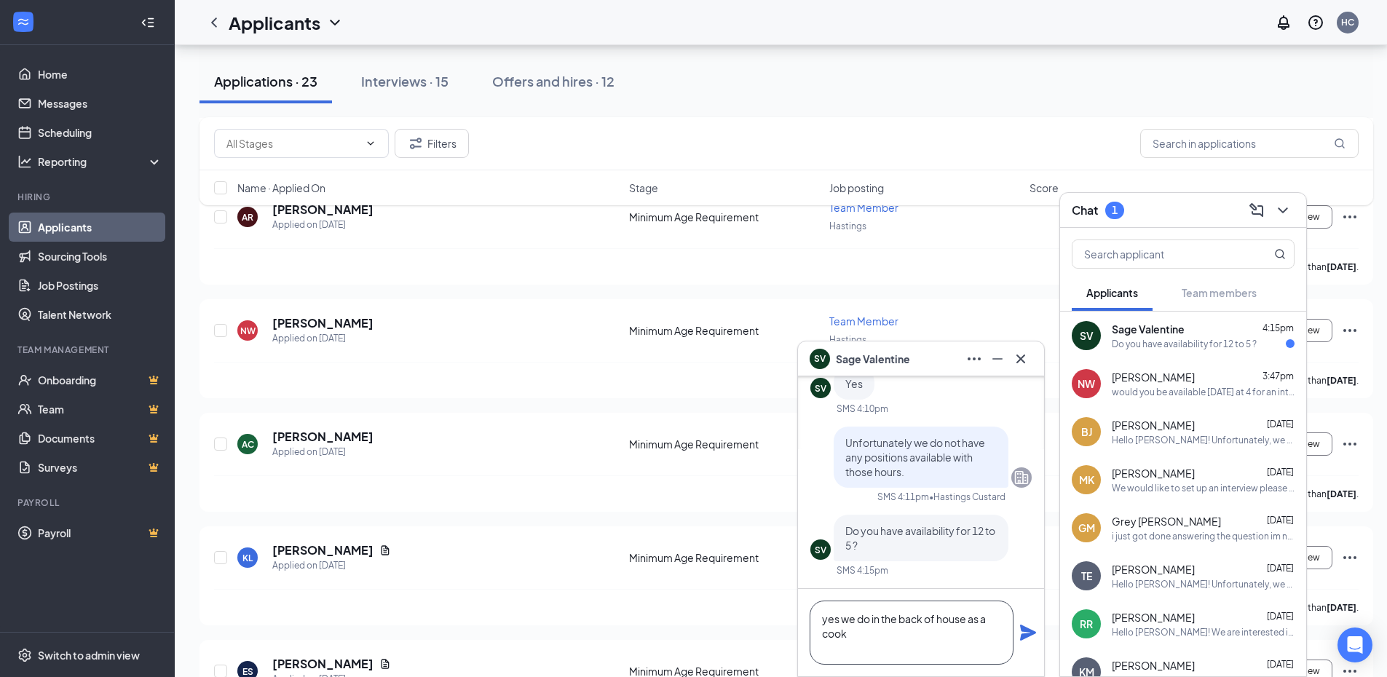
type textarea "yes we do in the back of house as a cook"
click at [1031, 635] on icon "Plane" at bounding box center [1028, 633] width 16 height 16
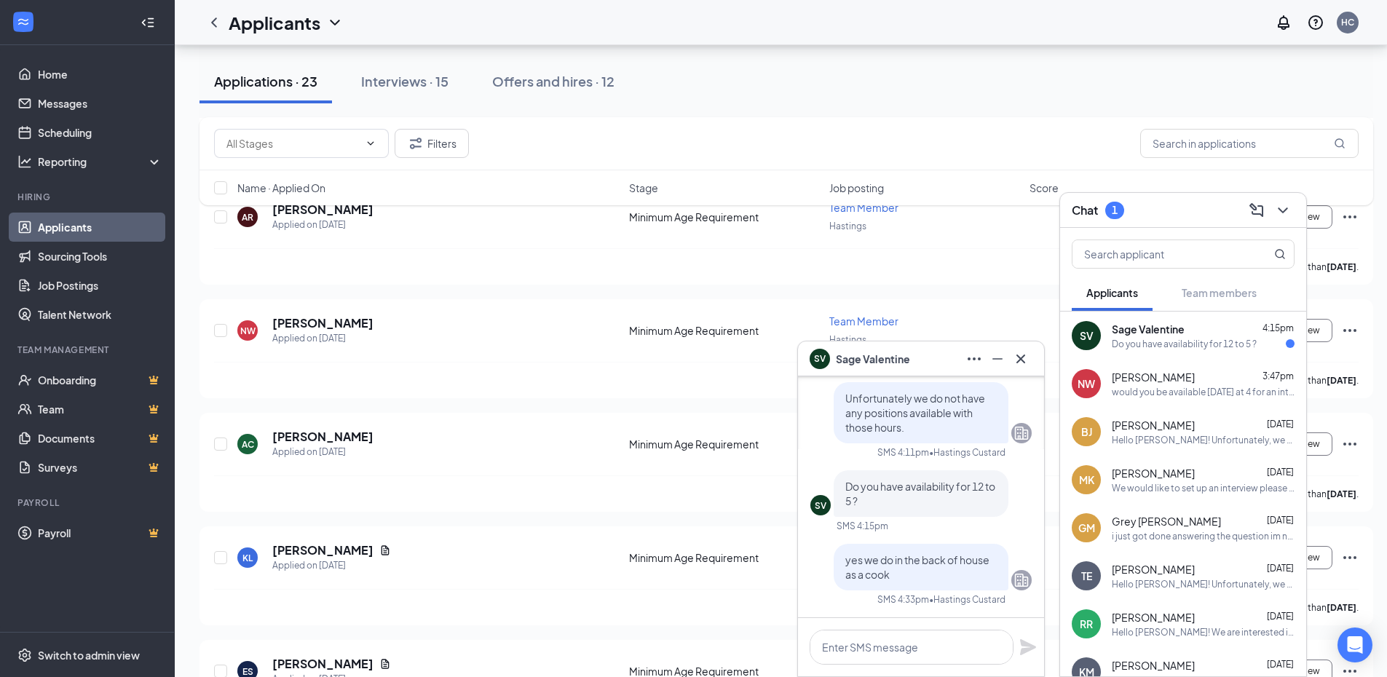
scroll to position [0, 0]
click at [1158, 582] on div "Hello [PERSON_NAME]! Unfortunately, we were not able to catch you on the phone,…" at bounding box center [1203, 584] width 183 height 12
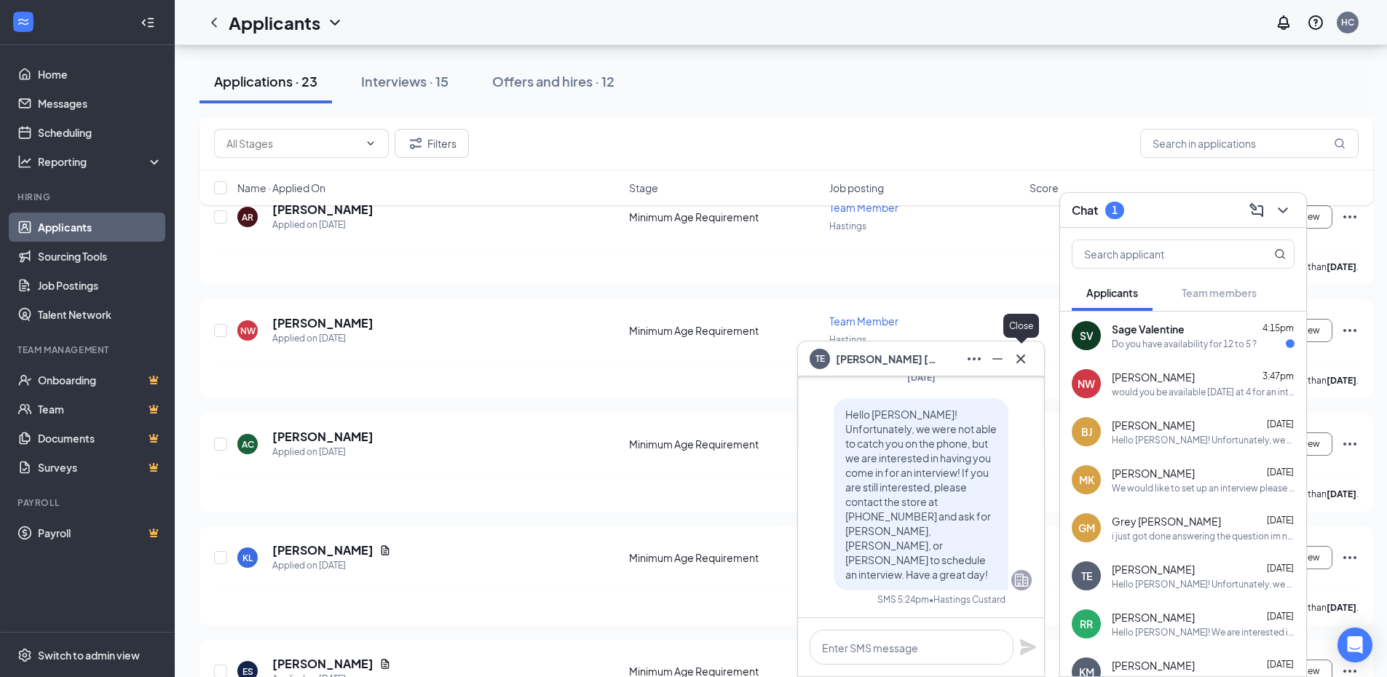
click at [1020, 355] on icon "Cross" at bounding box center [1020, 358] width 17 height 17
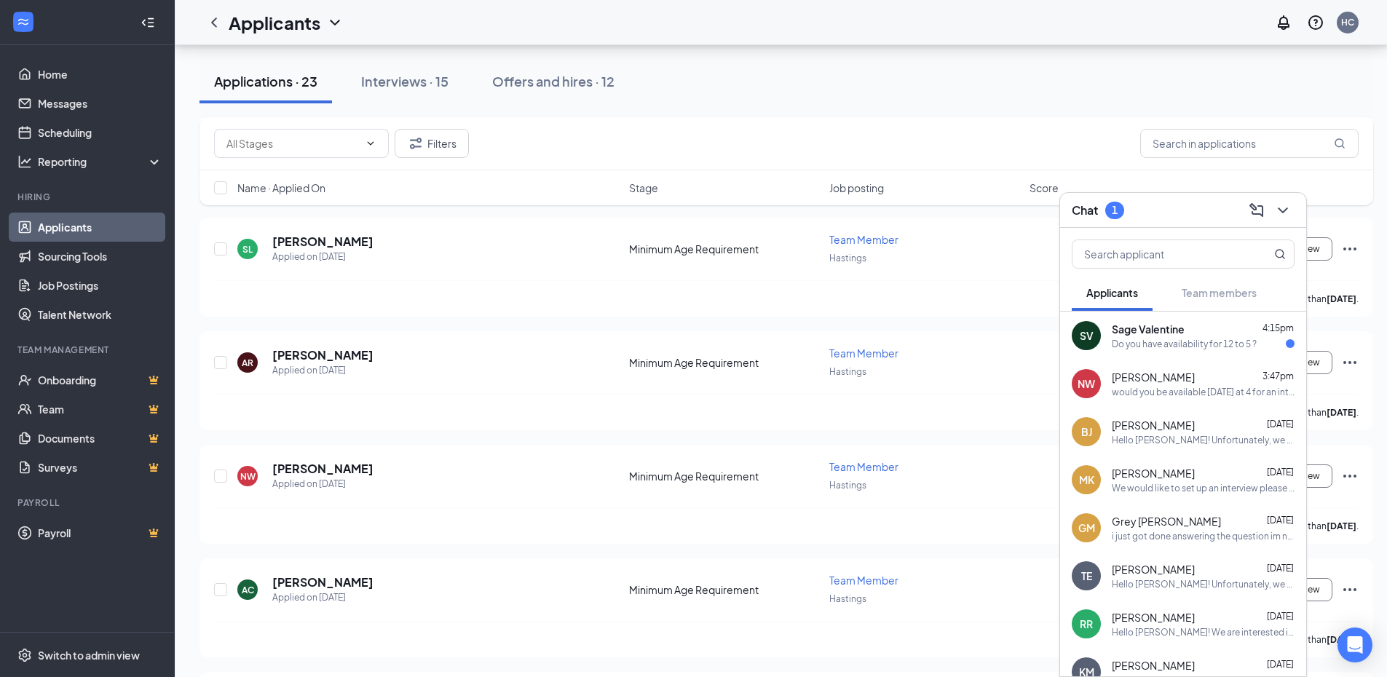
click at [1171, 334] on span "Sage Valentine" at bounding box center [1148, 329] width 73 height 15
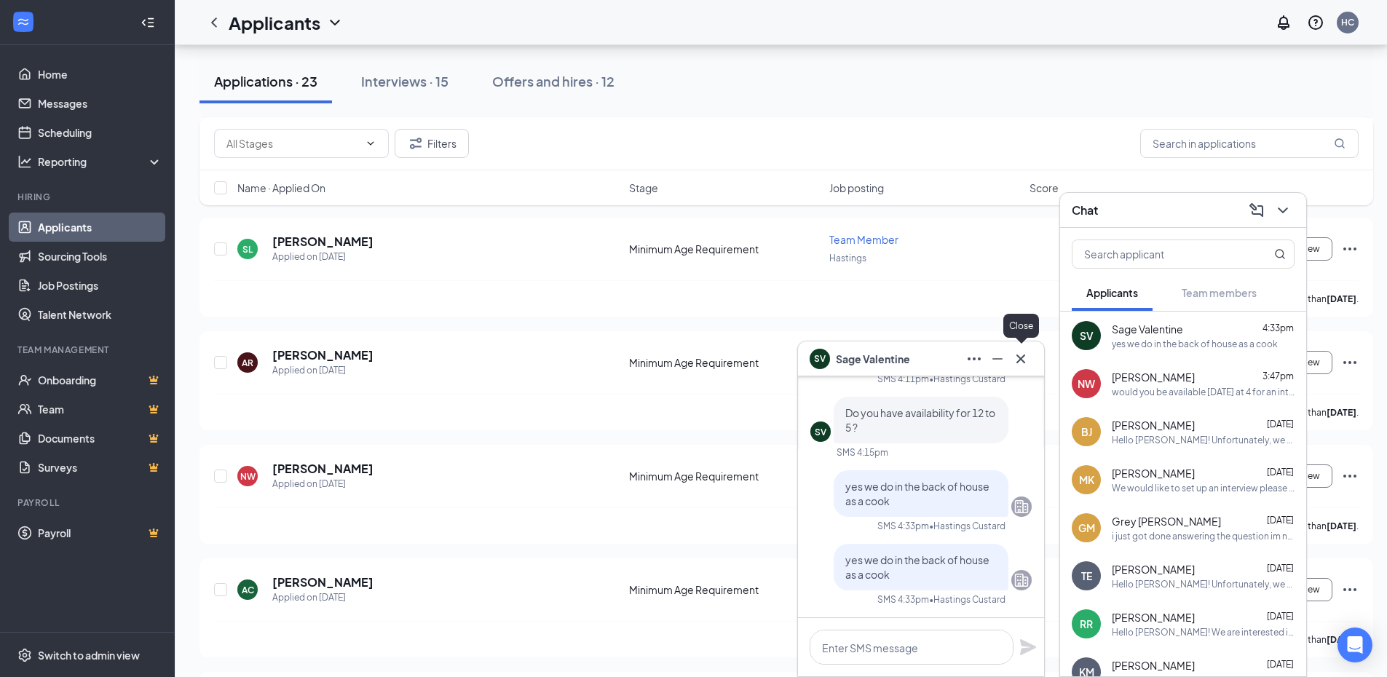
click at [1019, 358] on icon "Cross" at bounding box center [1020, 358] width 17 height 17
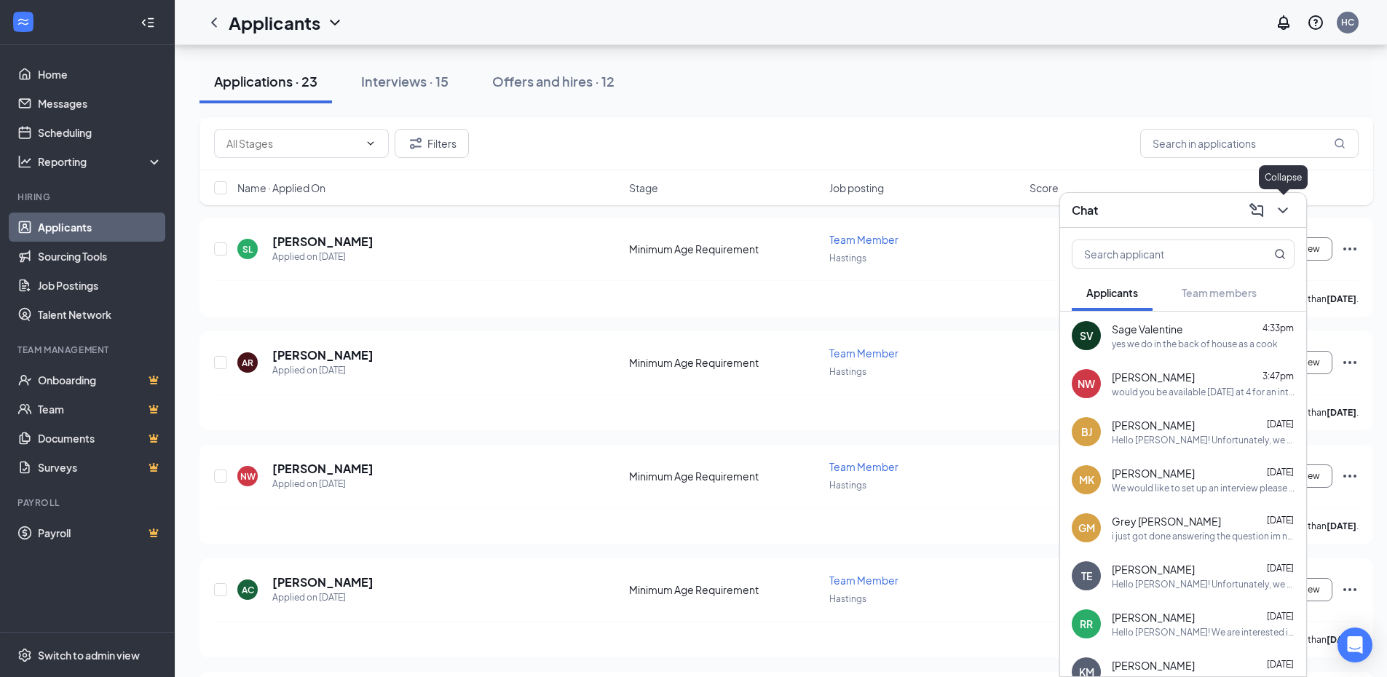
click at [1273, 213] on button at bounding box center [1282, 210] width 23 height 23
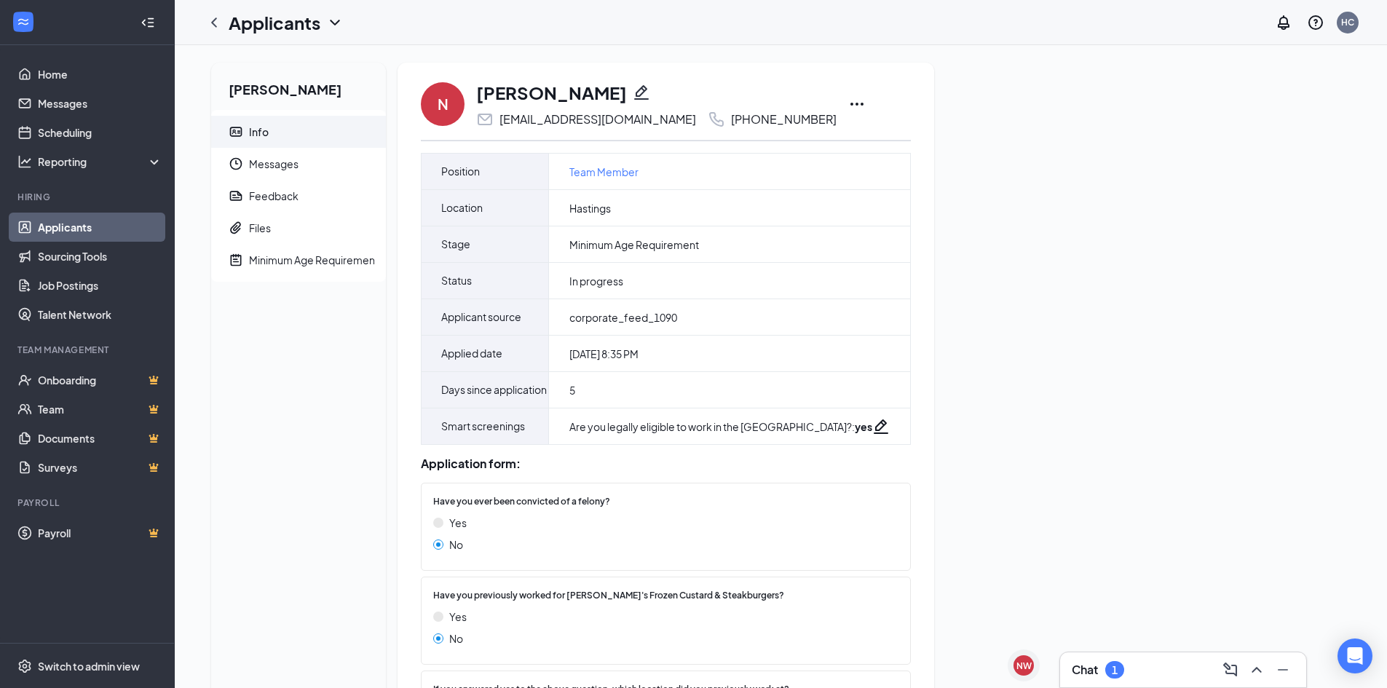
click at [848, 102] on icon "Ellipses" at bounding box center [856, 103] width 17 height 17
click at [865, 447] on p "Print applicant" at bounding box center [899, 442] width 125 height 15
click at [1259, 675] on icon "ChevronUp" at bounding box center [1256, 669] width 17 height 17
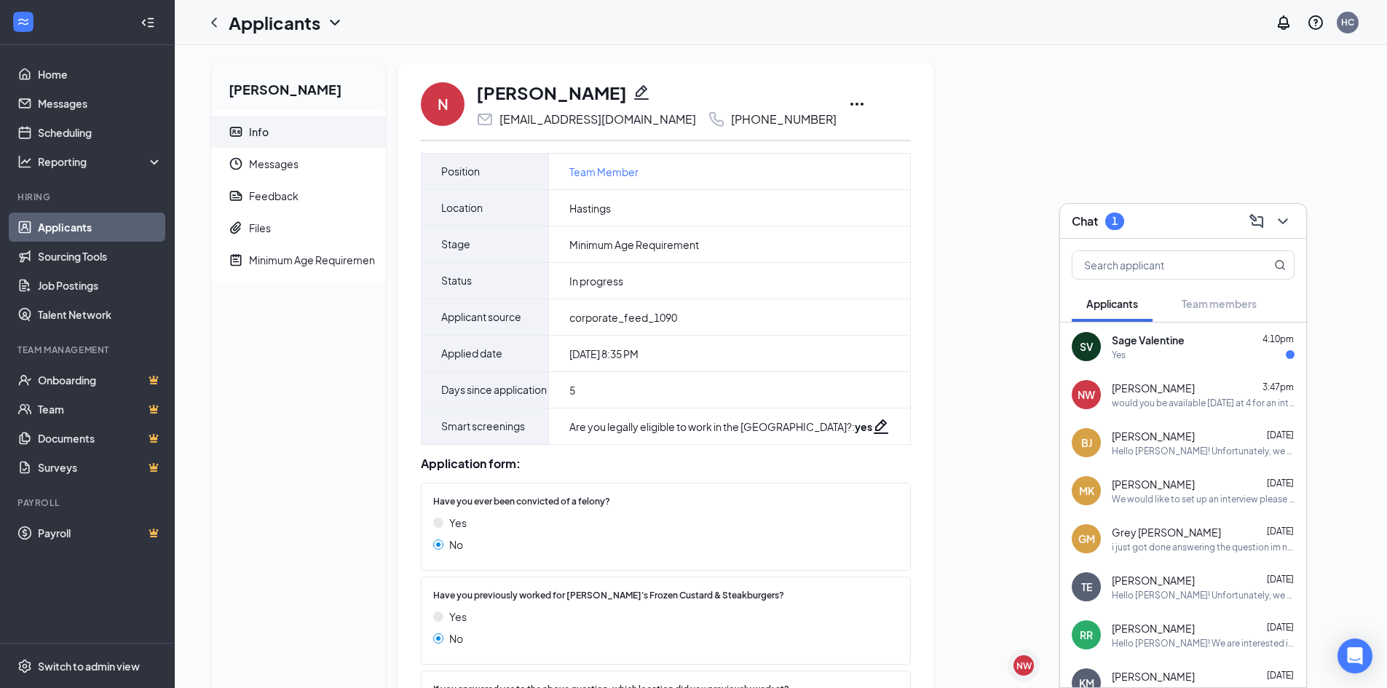
click at [1114, 349] on div "Yes" at bounding box center [1119, 355] width 14 height 12
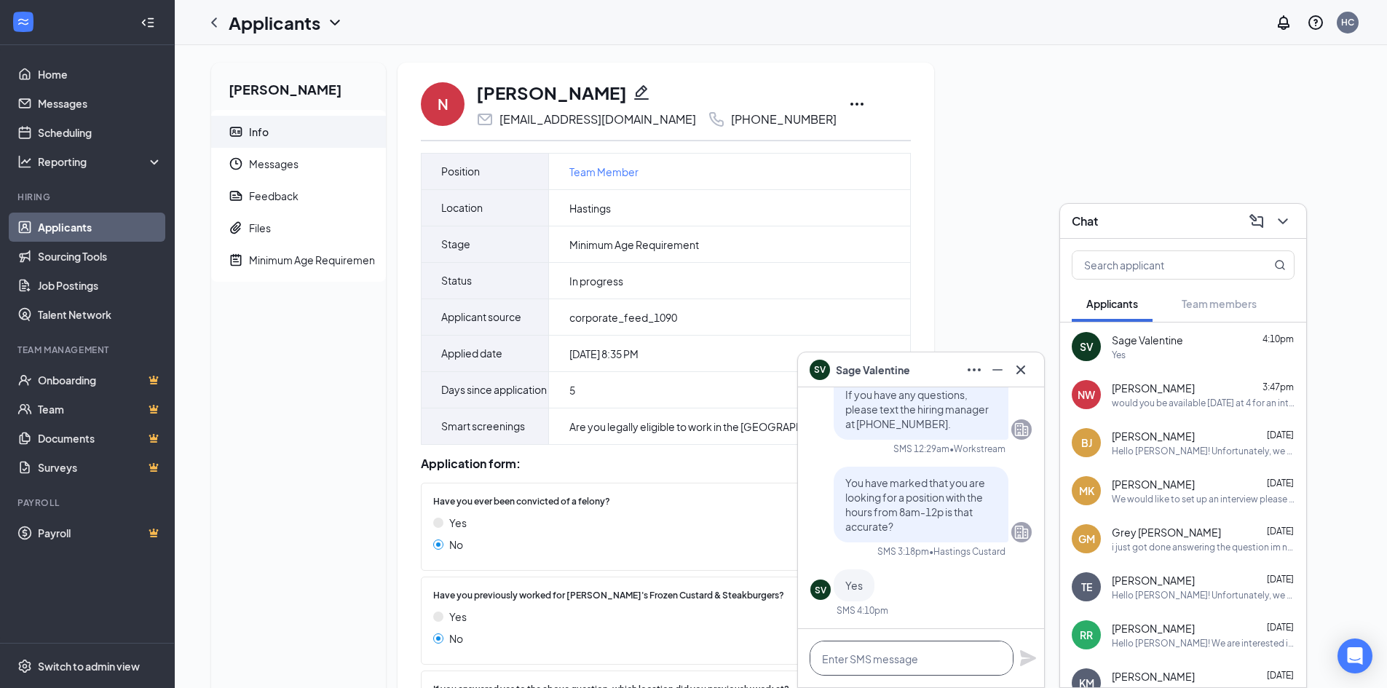
click at [886, 663] on textarea at bounding box center [912, 658] width 204 height 35
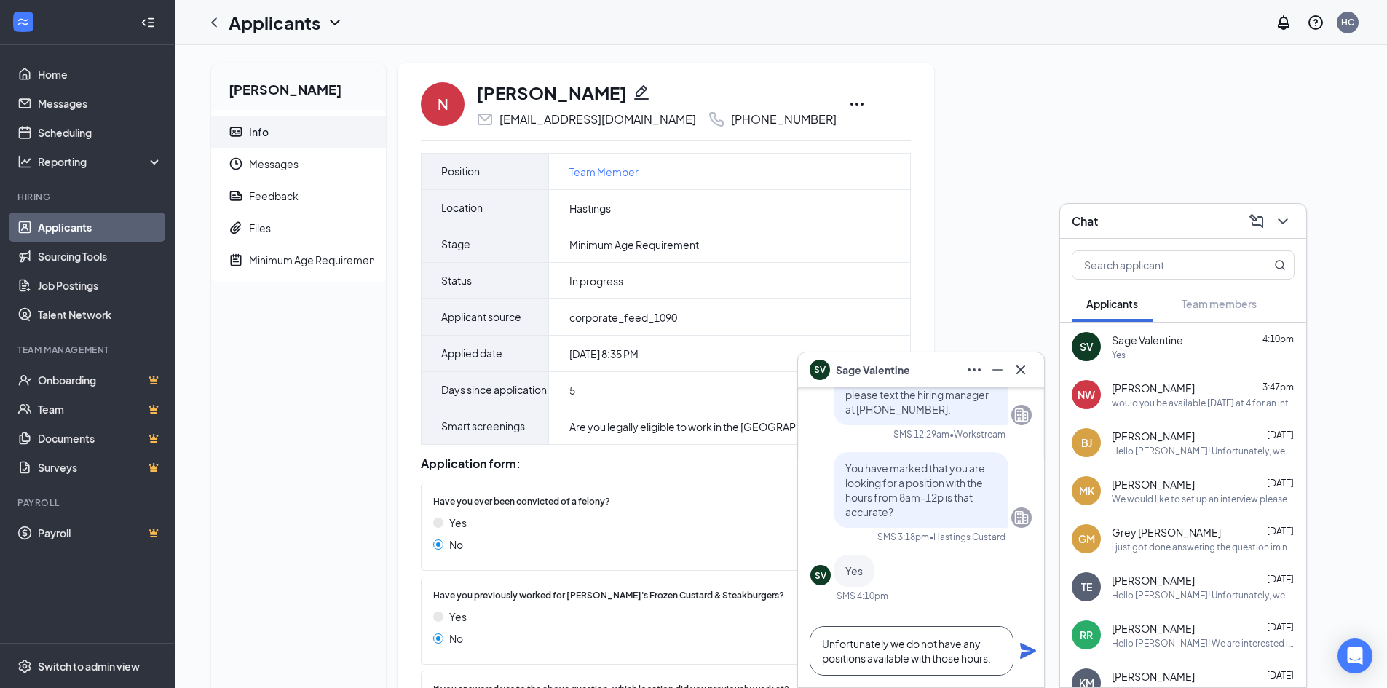
type textarea "Unfortunately we do not have any positions available with those hours."
click at [1021, 654] on icon "Plane" at bounding box center [1027, 650] width 17 height 17
